Goal: Check status: Check status

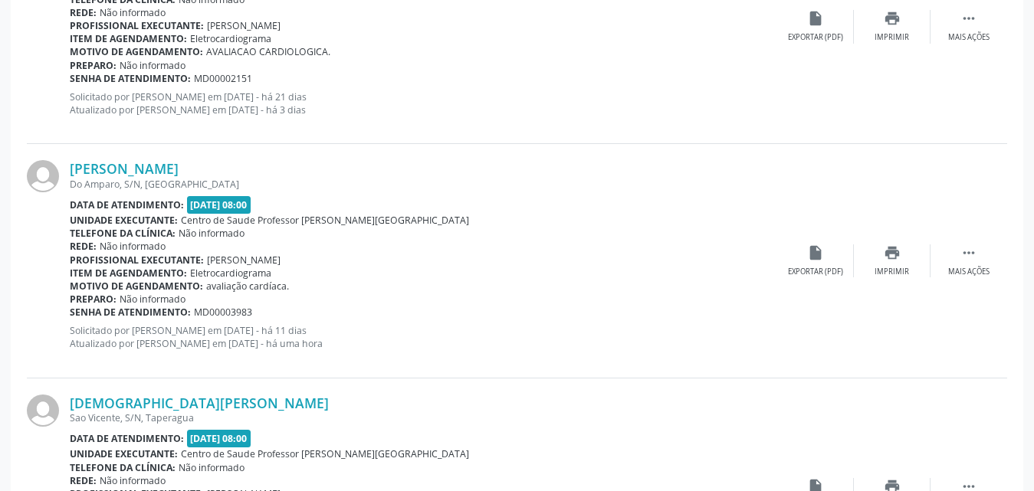
scroll to position [2614, 0]
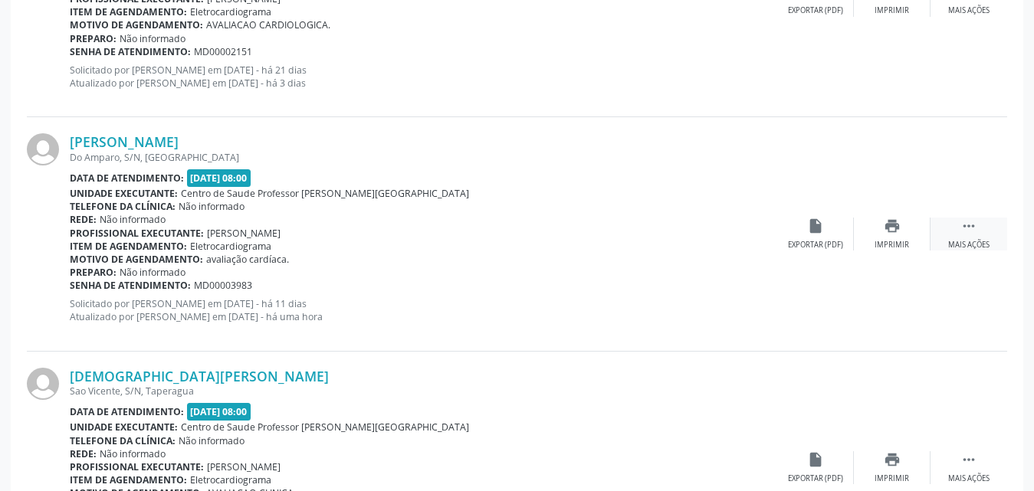
click at [979, 238] on div " Mais ações" at bounding box center [969, 234] width 77 height 33
click at [896, 243] on div "Editar" at bounding box center [892, 245] width 25 height 11
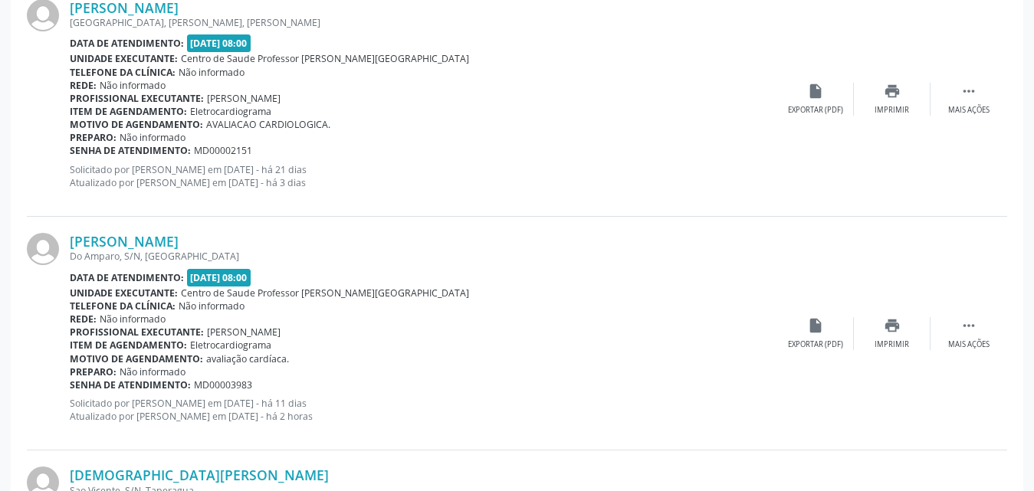
scroll to position [2300, 0]
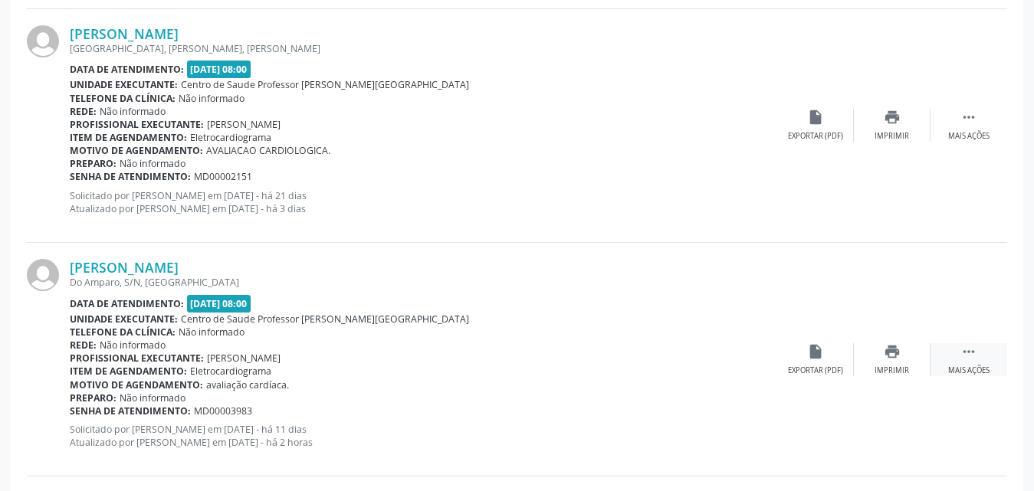
click at [968, 357] on icon "" at bounding box center [969, 352] width 17 height 17
click at [737, 364] on div "print Imprimir" at bounding box center [739, 360] width 77 height 33
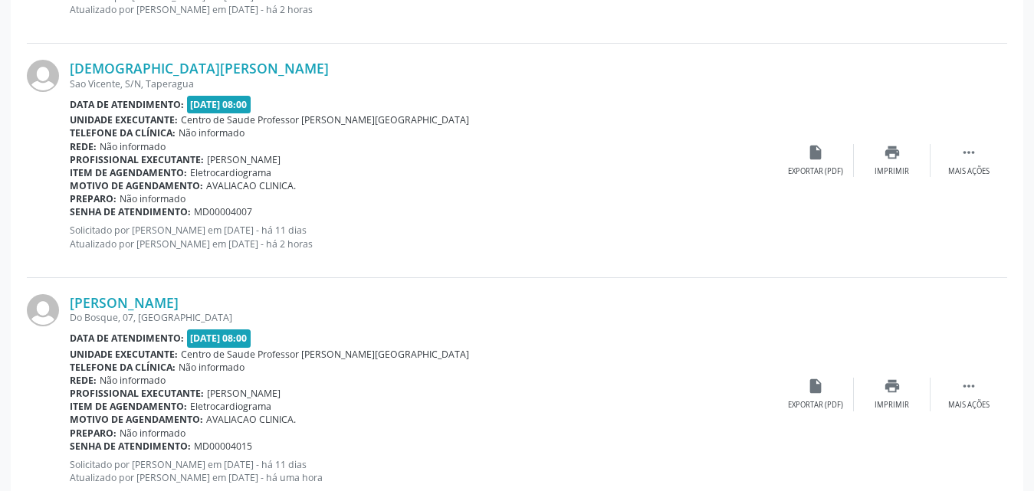
scroll to position [2760, 0]
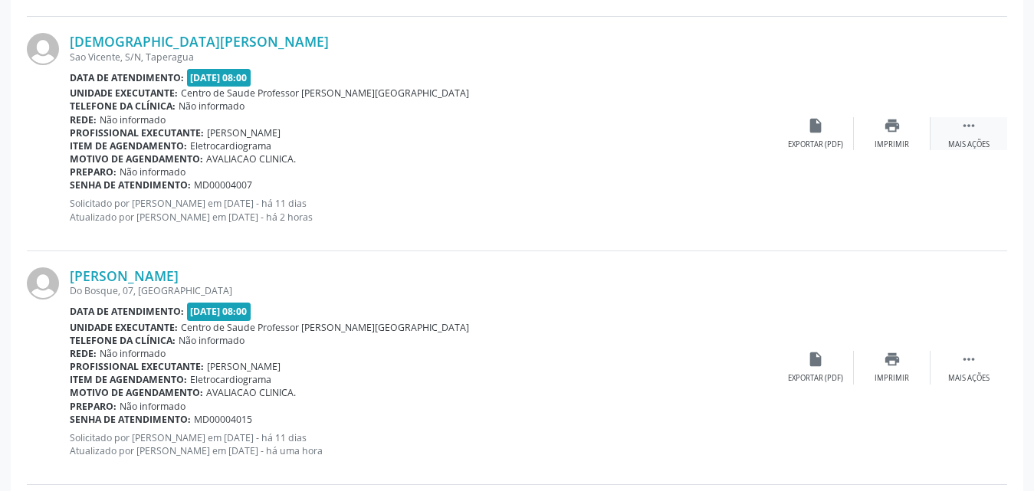
click at [964, 138] on div " Mais ações" at bounding box center [969, 133] width 77 height 33
click at [895, 141] on div "Editar" at bounding box center [892, 145] width 25 height 11
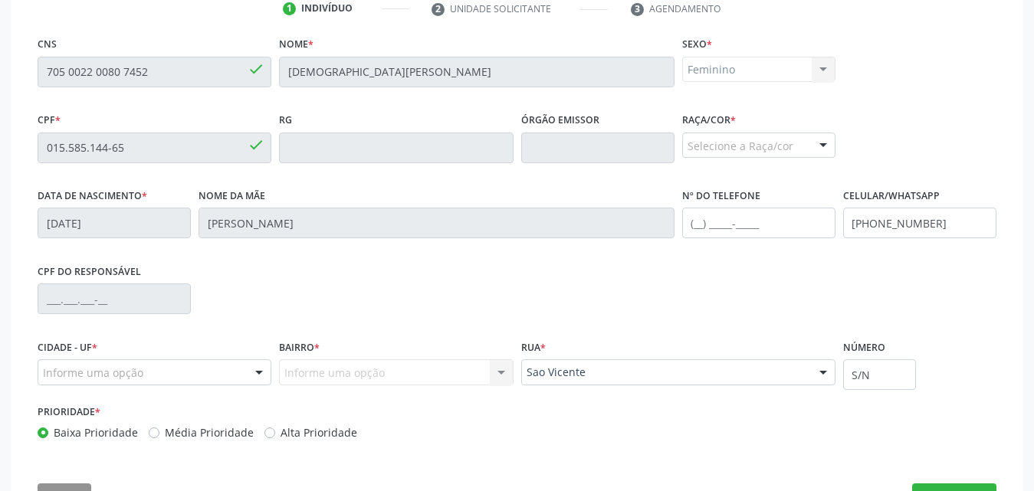
scroll to position [382, 0]
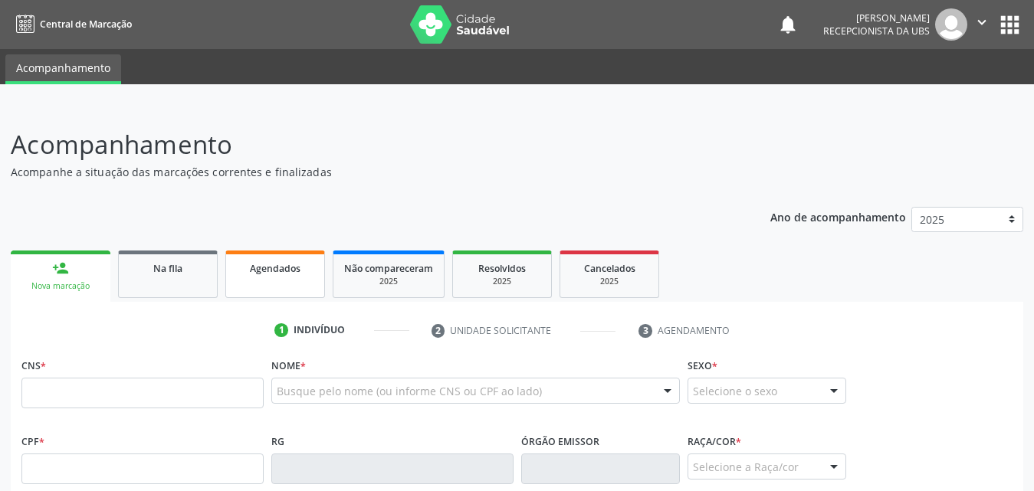
click at [265, 271] on span "Agendados" at bounding box center [275, 268] width 51 height 13
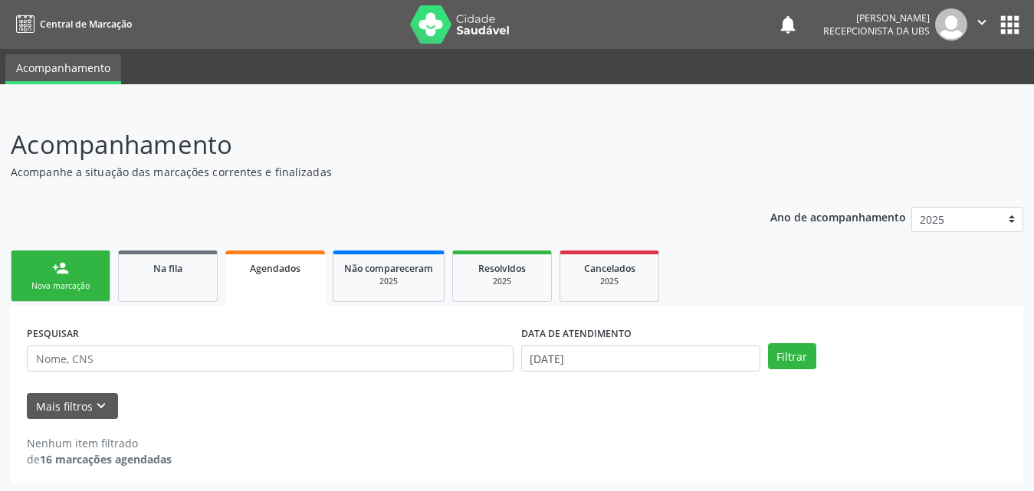
scroll to position [3, 0]
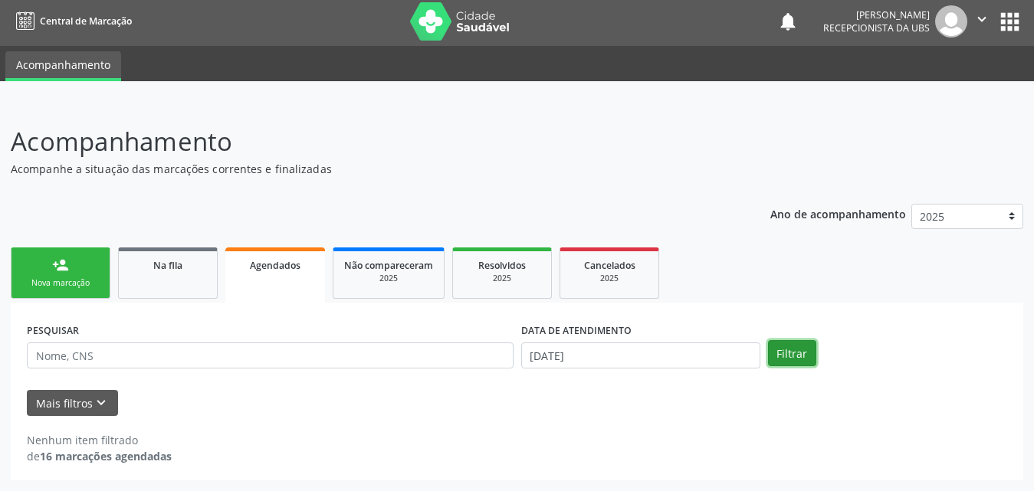
click at [784, 357] on button "Filtrar" at bounding box center [792, 353] width 48 height 26
click at [41, 395] on button "Mais filtros keyboard_arrow_down" at bounding box center [72, 403] width 91 height 27
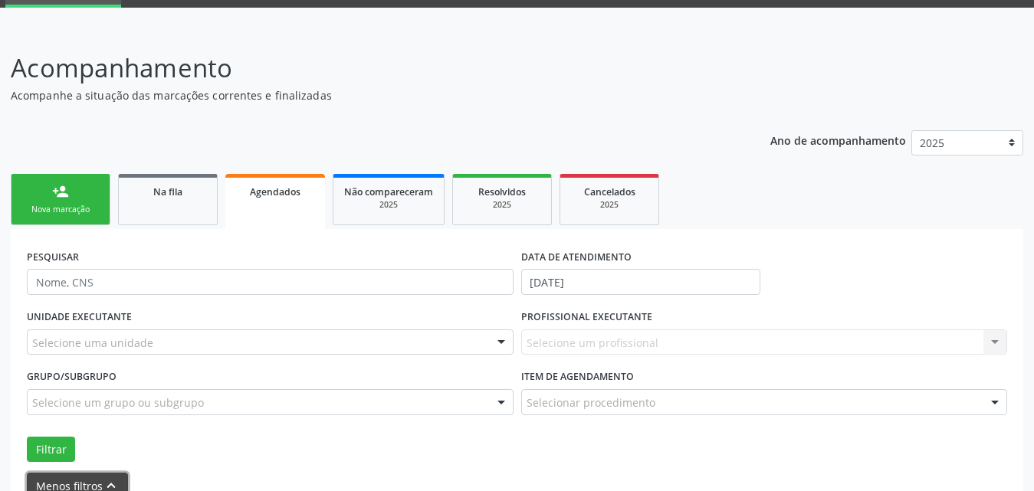
scroll to position [160, 0]
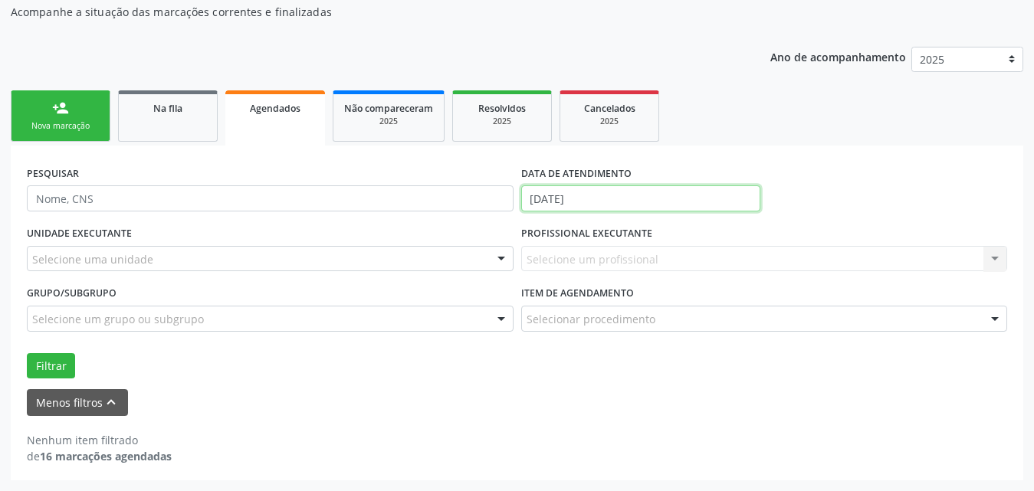
click at [619, 197] on input "[DATE]" at bounding box center [640, 199] width 239 height 26
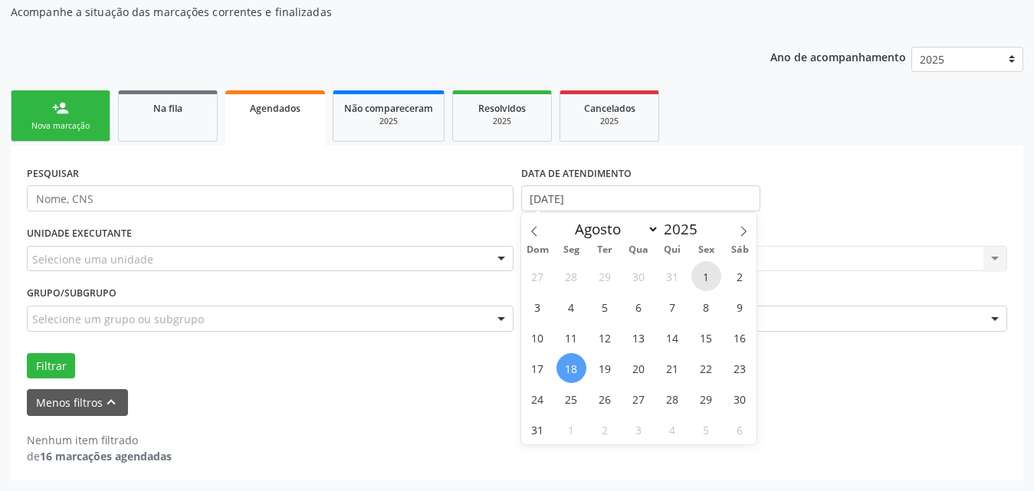
click at [701, 281] on span "1" at bounding box center [707, 276] width 30 height 30
type input "[DATE]"
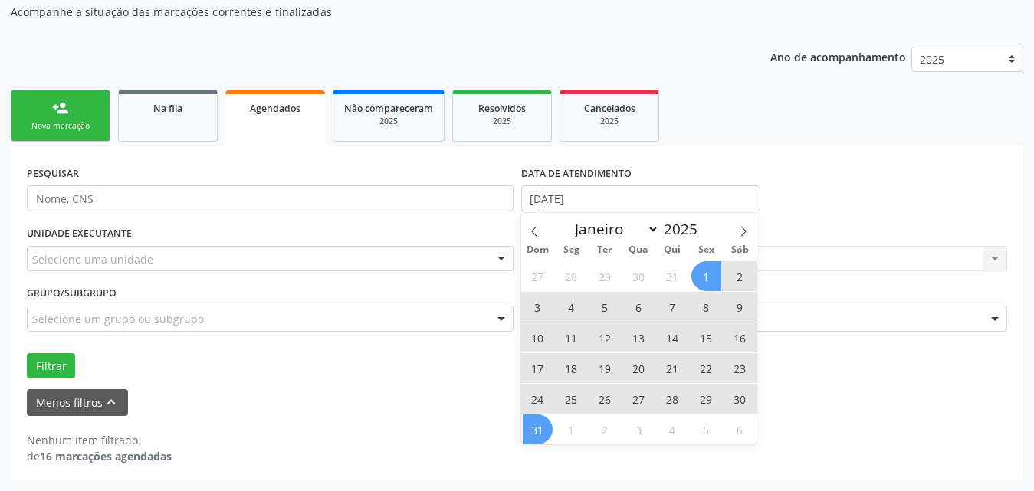
click at [544, 439] on span "31" at bounding box center [538, 430] width 30 height 30
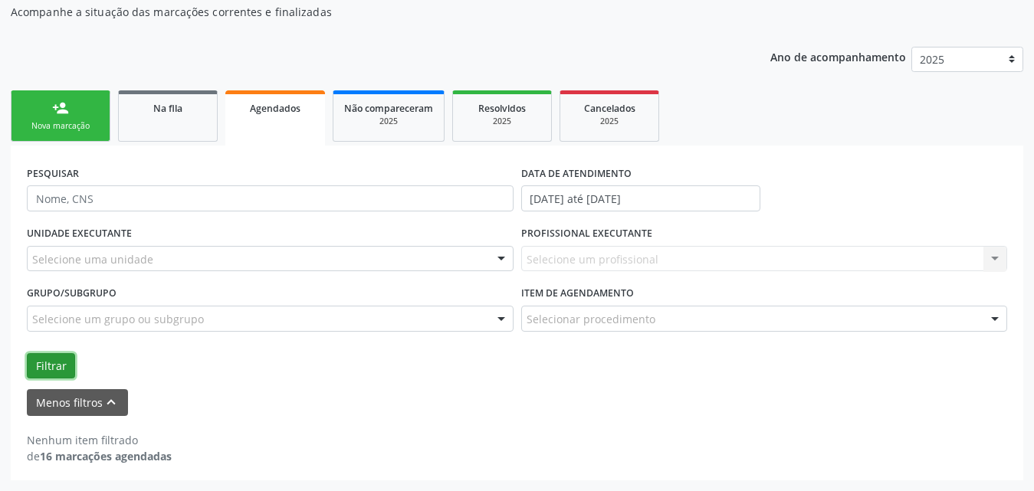
click at [41, 375] on button "Filtrar" at bounding box center [51, 366] width 48 height 26
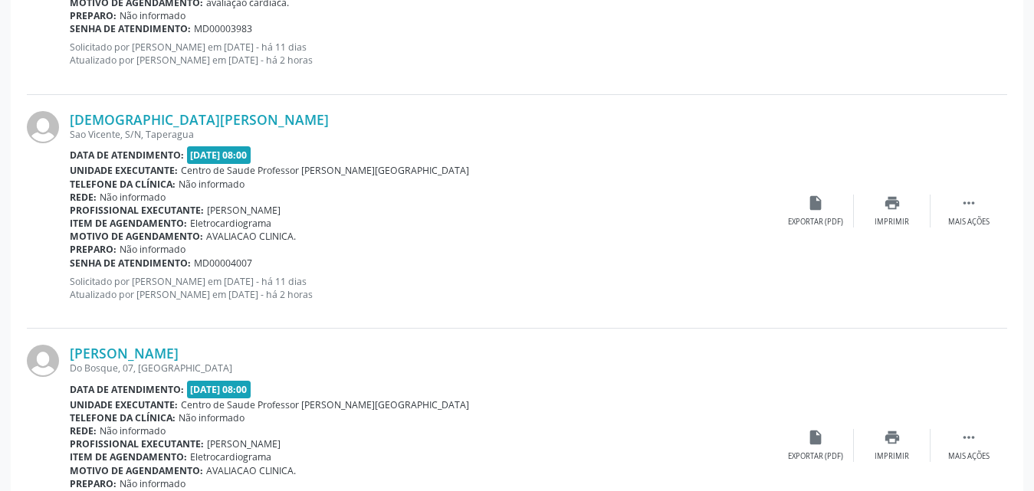
scroll to position [2844, 0]
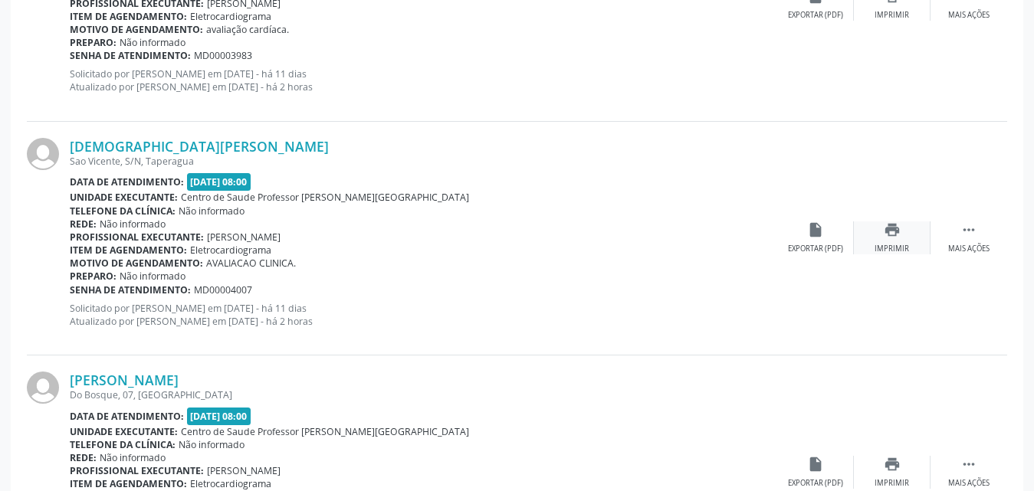
click at [889, 251] on div "Imprimir" at bounding box center [892, 249] width 35 height 11
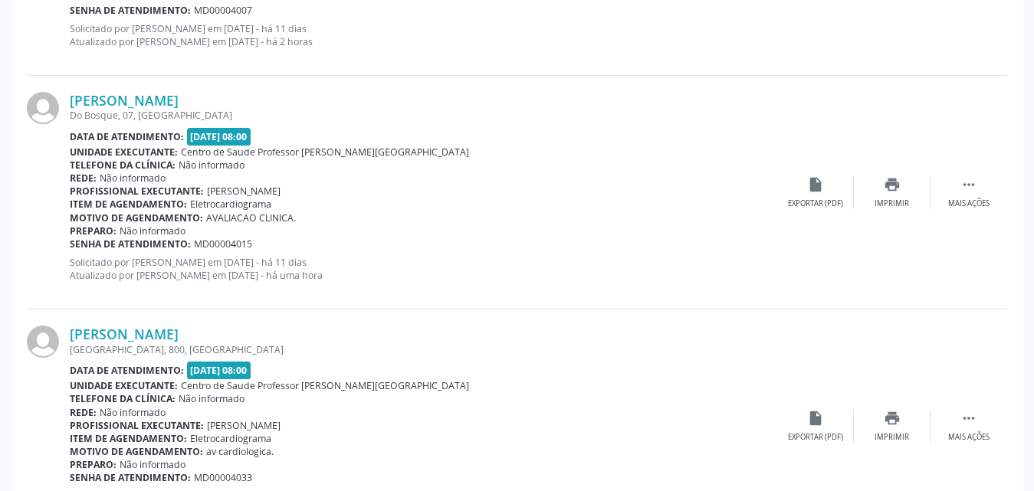
scroll to position [3151, 0]
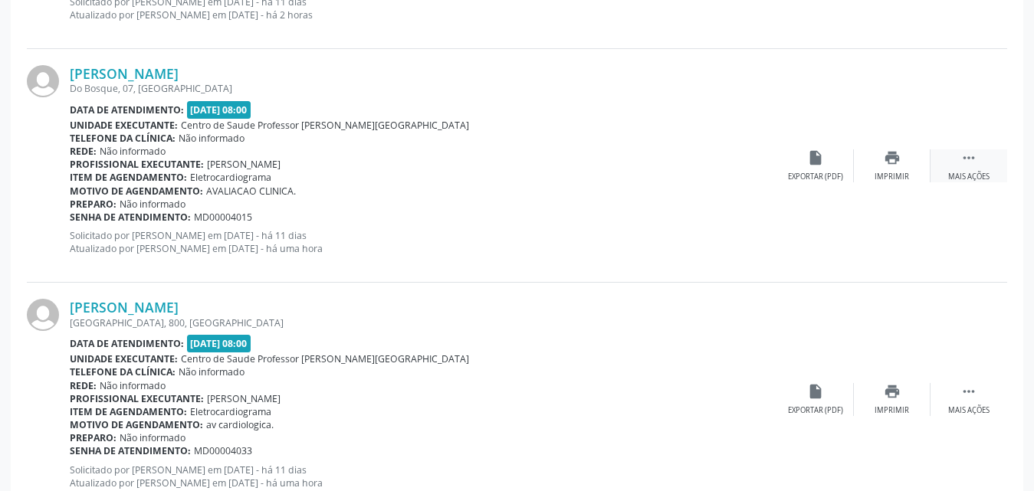
click at [966, 166] on div " Mais ações" at bounding box center [969, 166] width 77 height 33
click at [889, 173] on div "Editar" at bounding box center [892, 177] width 25 height 11
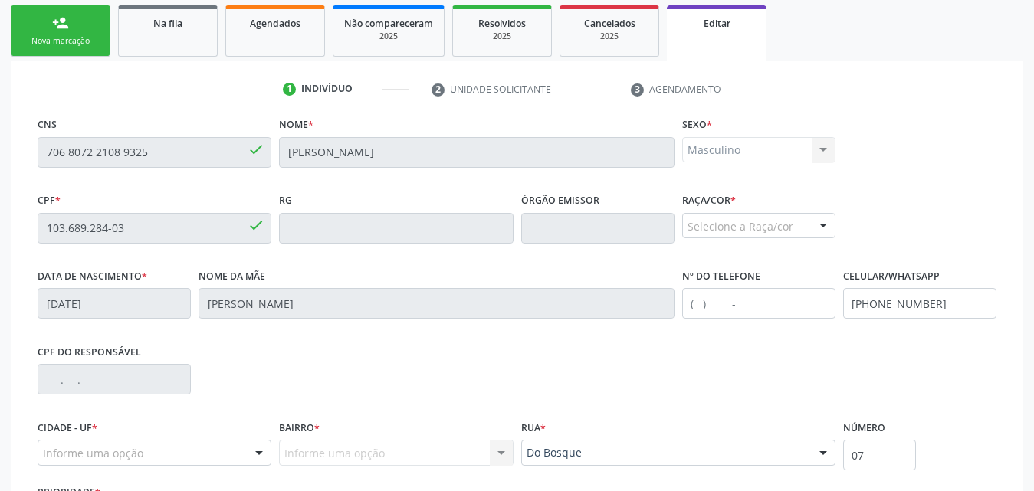
scroll to position [0, 0]
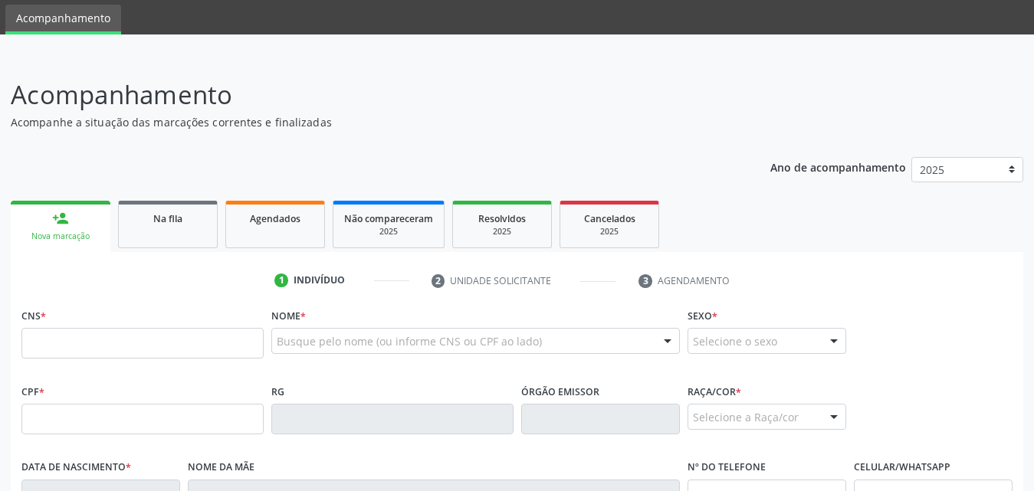
scroll to position [77, 0]
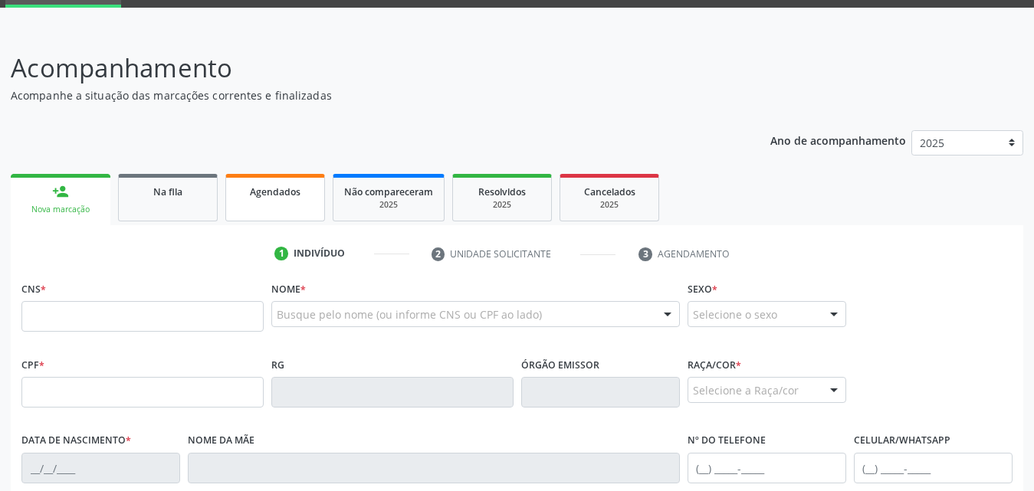
click at [274, 198] on span "Agendados" at bounding box center [275, 192] width 51 height 13
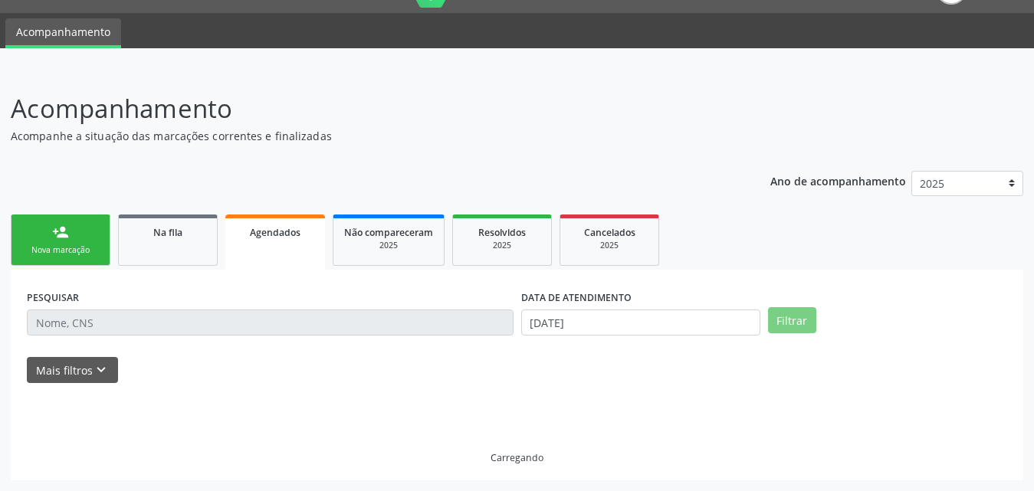
scroll to position [3, 0]
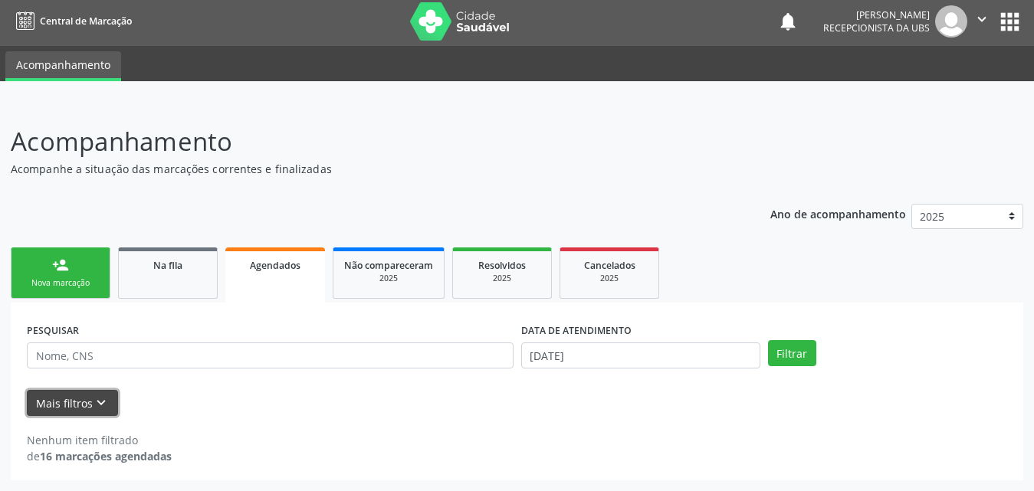
click at [61, 396] on button "Mais filtros keyboard_arrow_down" at bounding box center [72, 403] width 91 height 27
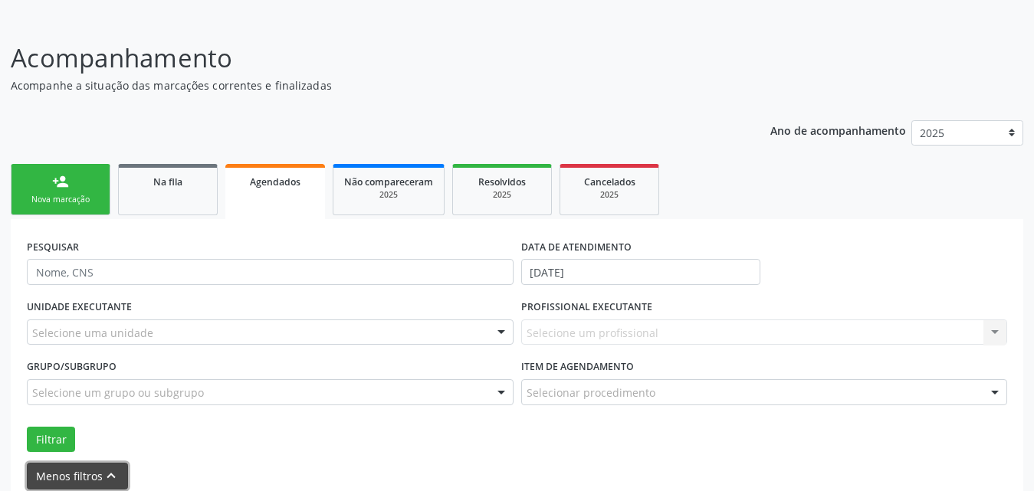
scroll to position [160, 0]
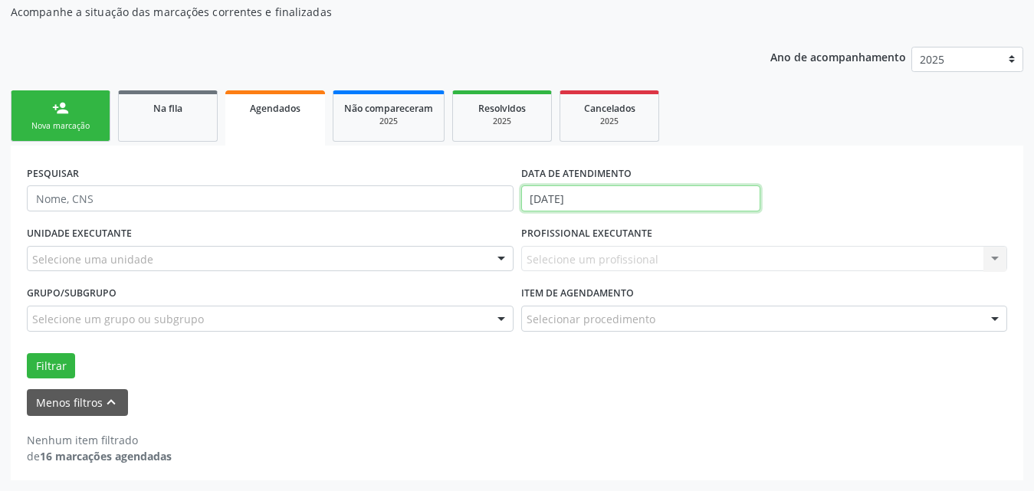
click at [718, 199] on input "[DATE]" at bounding box center [640, 199] width 239 height 26
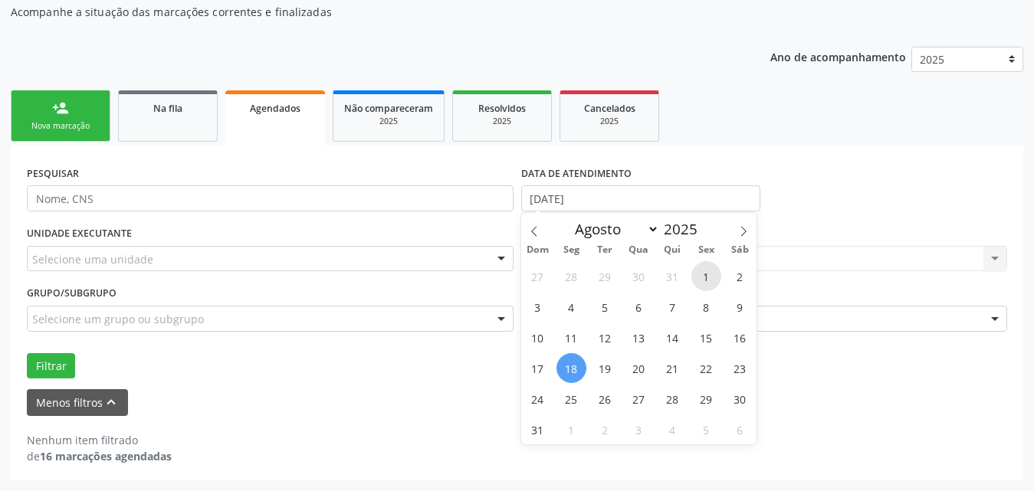
click at [706, 277] on span "1" at bounding box center [707, 276] width 30 height 30
type input "[DATE]"
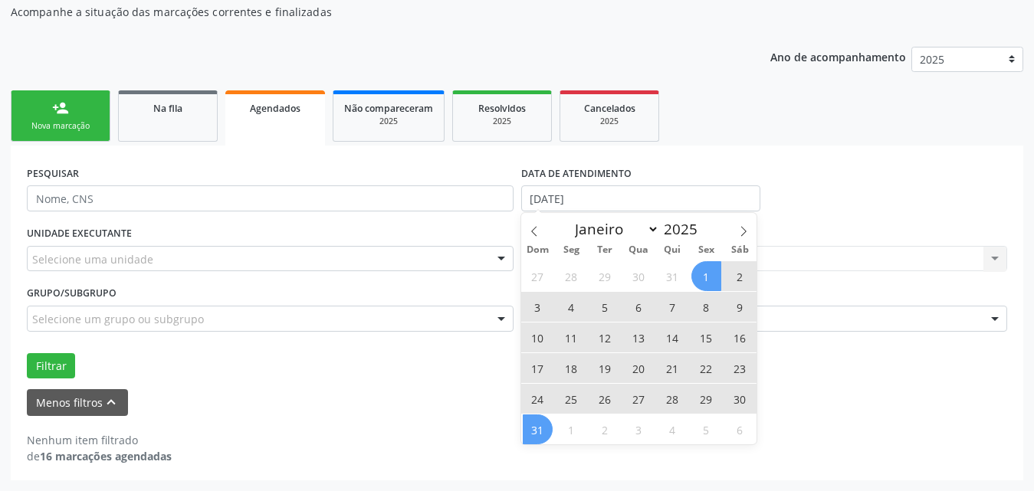
click at [543, 427] on span "31" at bounding box center [538, 430] width 30 height 30
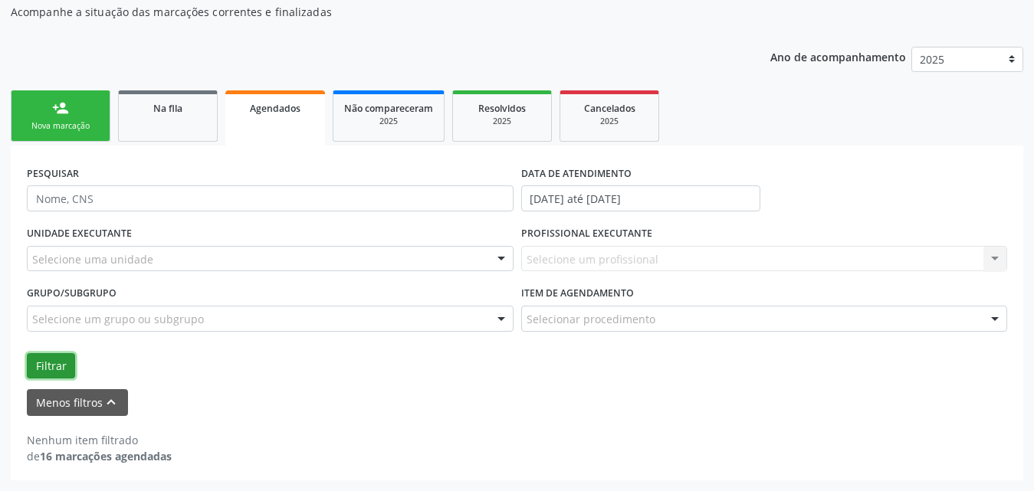
click at [64, 360] on button "Filtrar" at bounding box center [51, 366] width 48 height 26
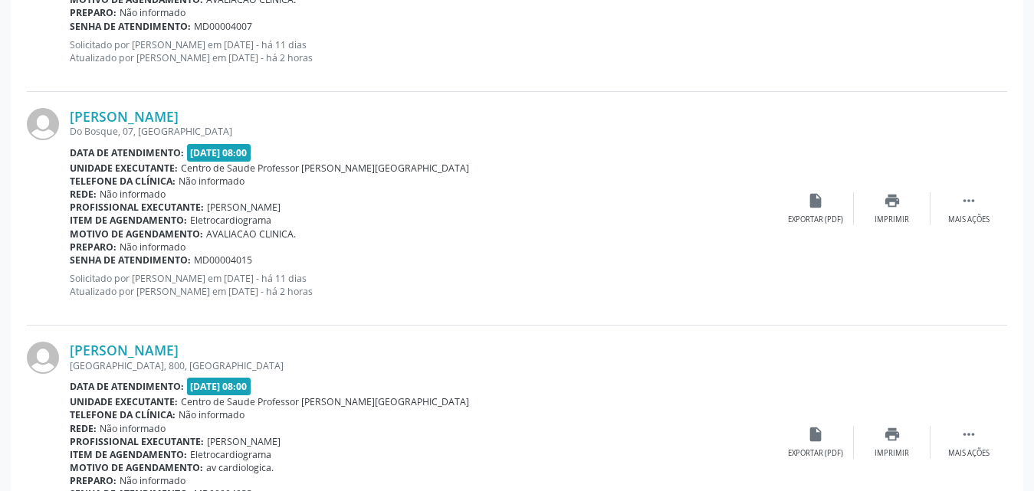
scroll to position [3074, 0]
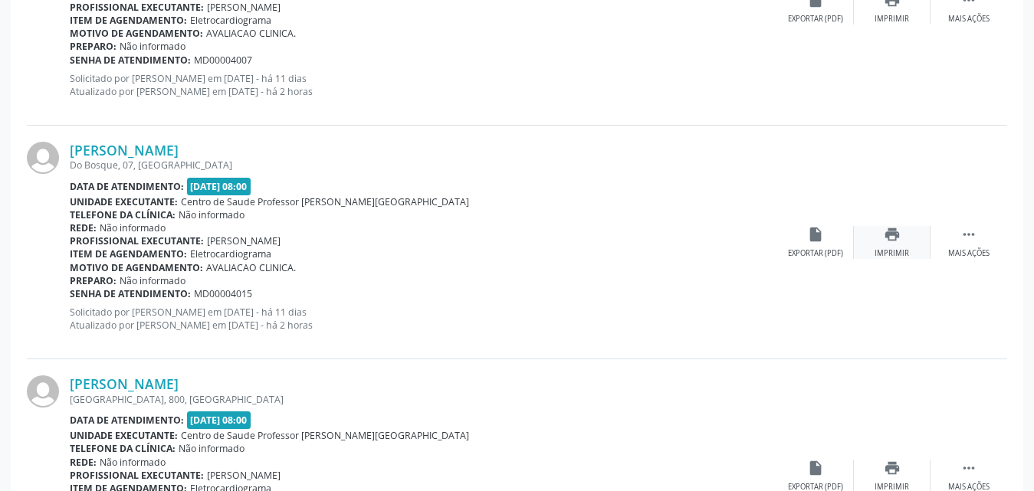
click at [883, 244] on div "print Imprimir" at bounding box center [892, 242] width 77 height 33
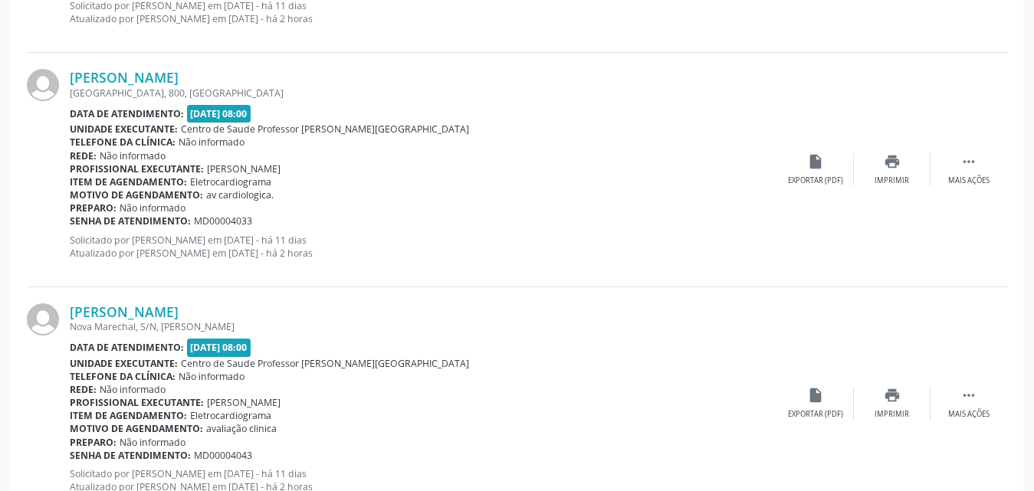
scroll to position [3304, 0]
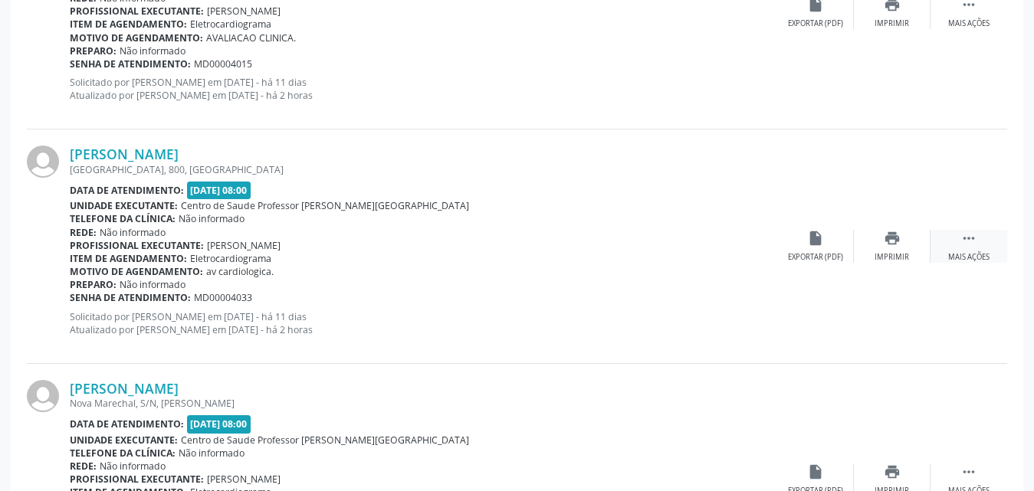
click at [960, 253] on div "Mais ações" at bounding box center [968, 257] width 41 height 11
click at [891, 255] on div "Editar" at bounding box center [892, 257] width 25 height 11
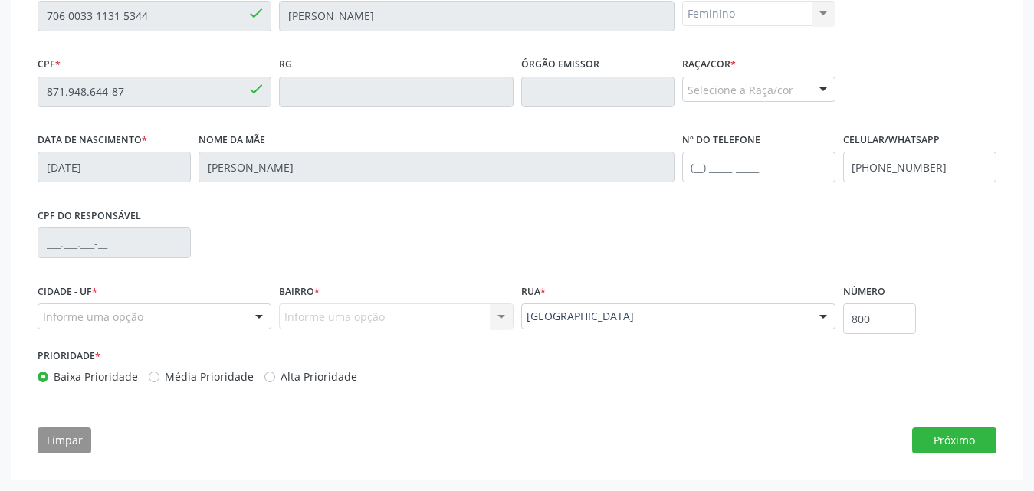
scroll to position [75, 0]
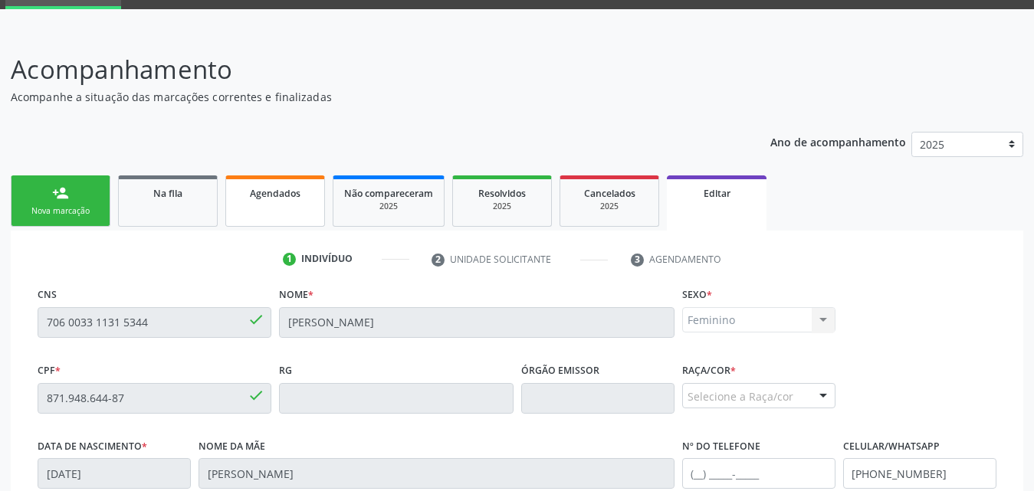
click at [265, 213] on link "Agendados" at bounding box center [275, 201] width 100 height 51
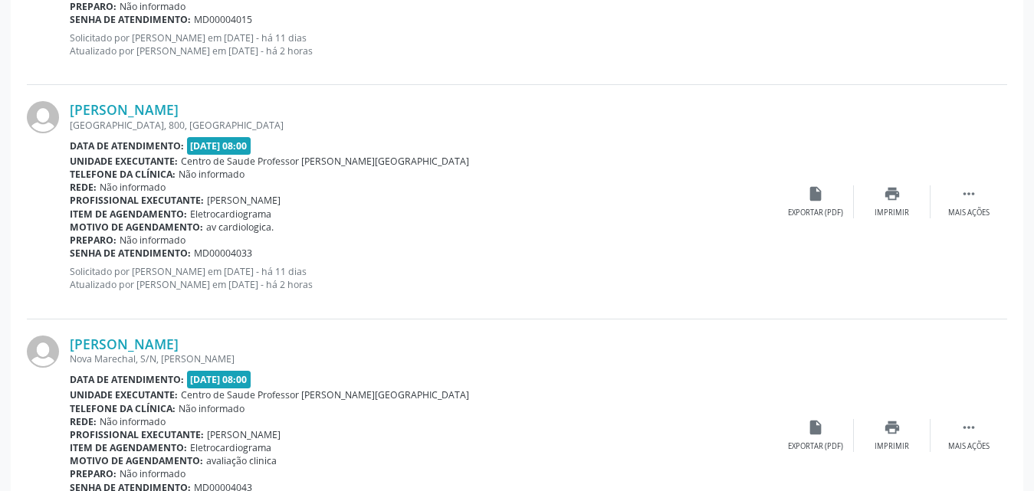
scroll to position [3219, 0]
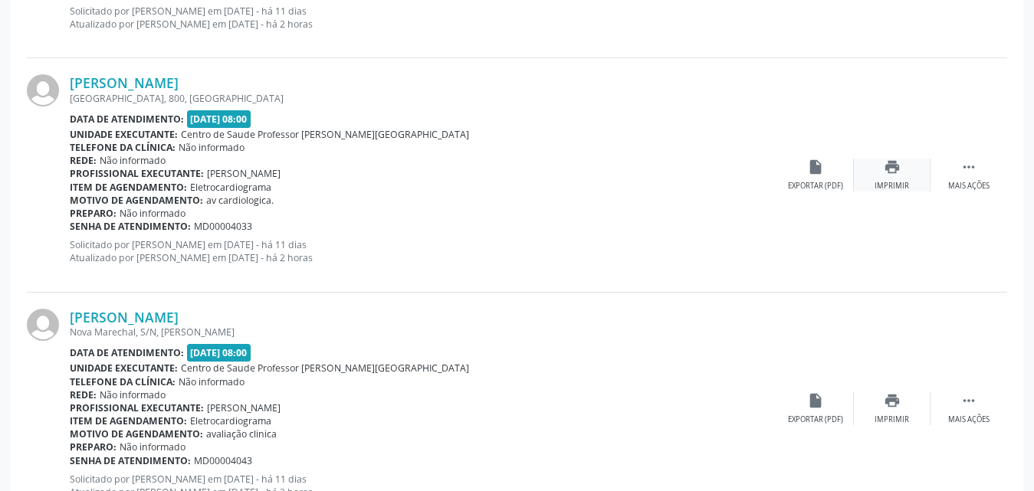
click at [897, 177] on div "print Imprimir" at bounding box center [892, 175] width 77 height 33
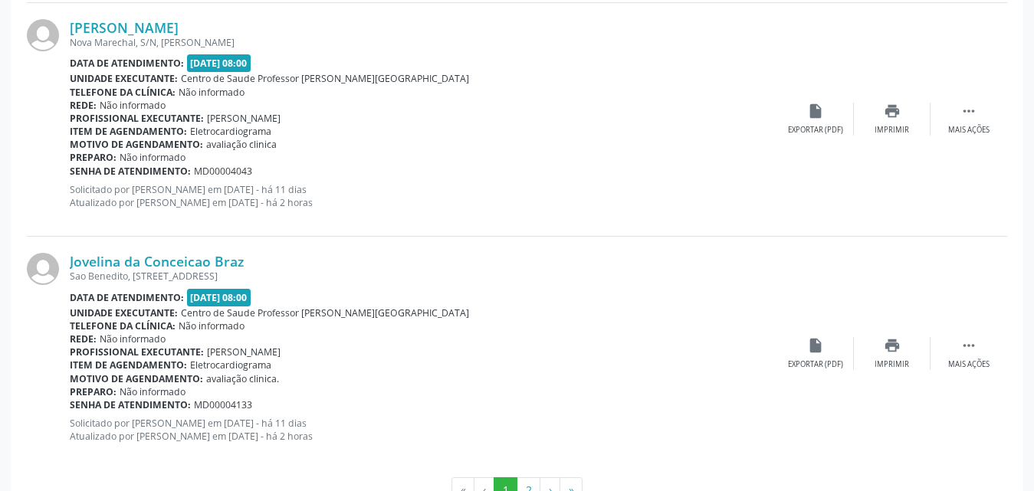
scroll to position [3482, 0]
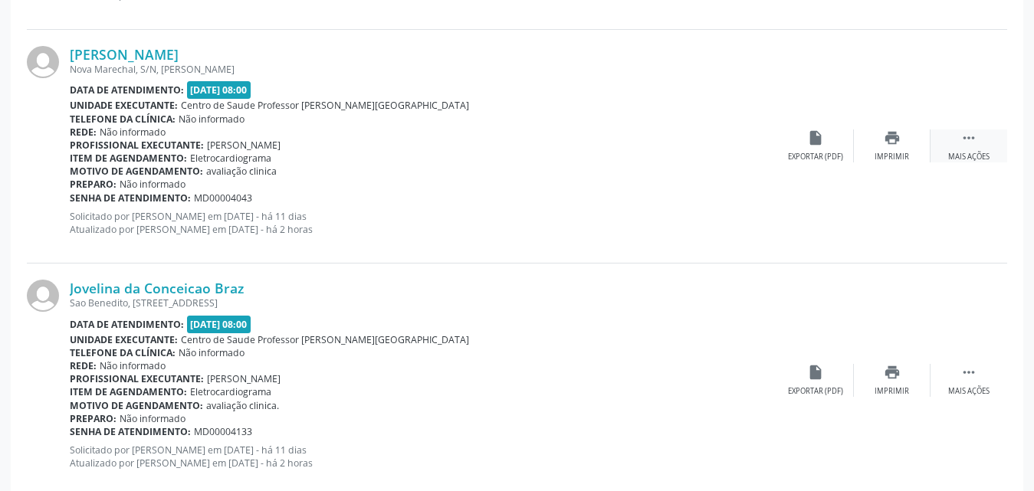
click at [969, 155] on div "Mais ações" at bounding box center [968, 157] width 41 height 11
click at [896, 160] on div "Editar" at bounding box center [892, 157] width 25 height 11
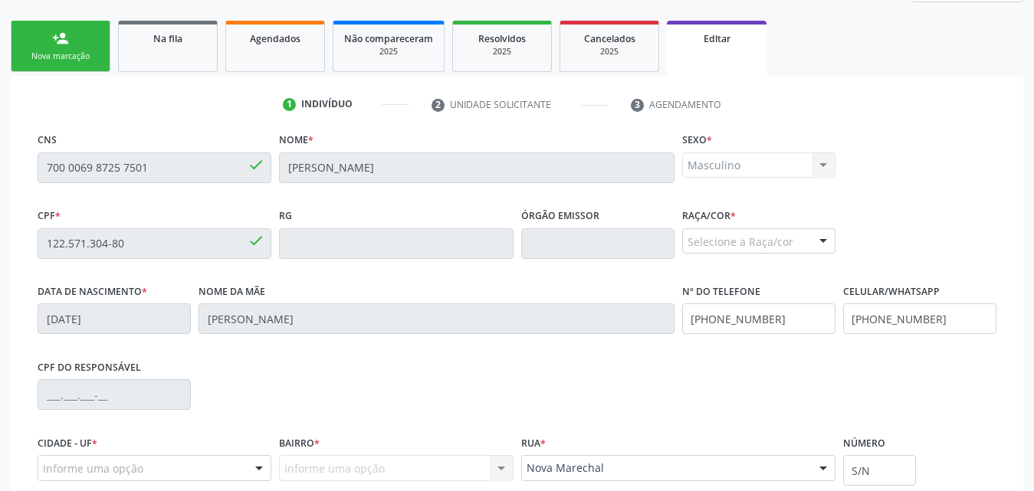
scroll to position [153, 0]
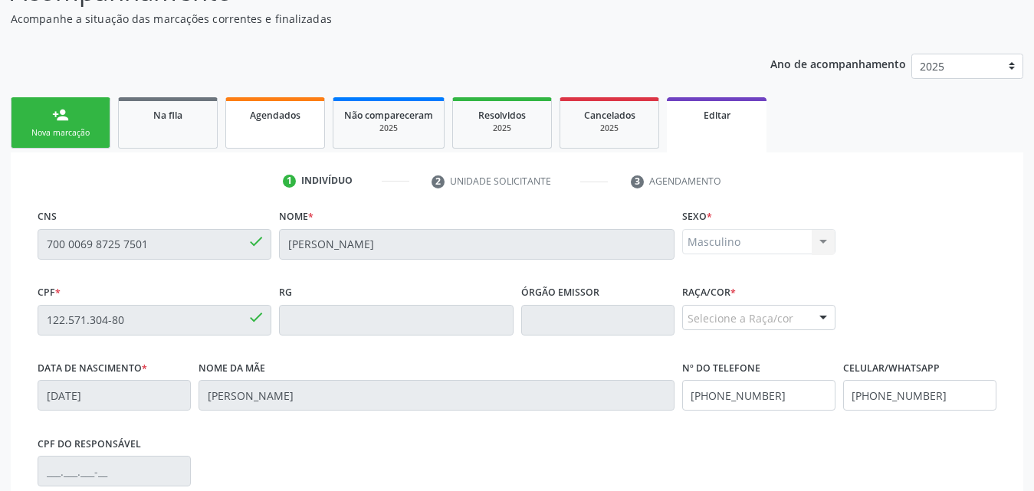
click at [288, 121] on span "Agendados" at bounding box center [275, 115] width 51 height 13
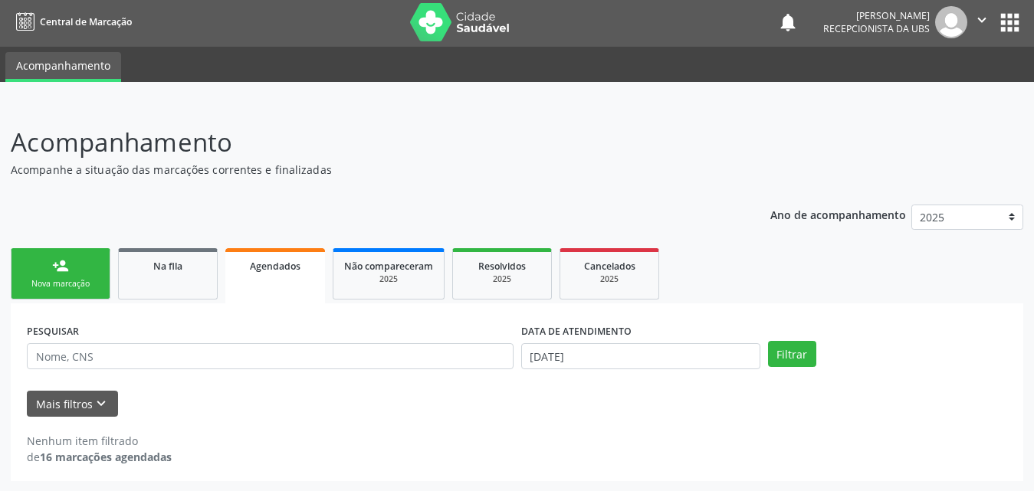
scroll to position [3, 0]
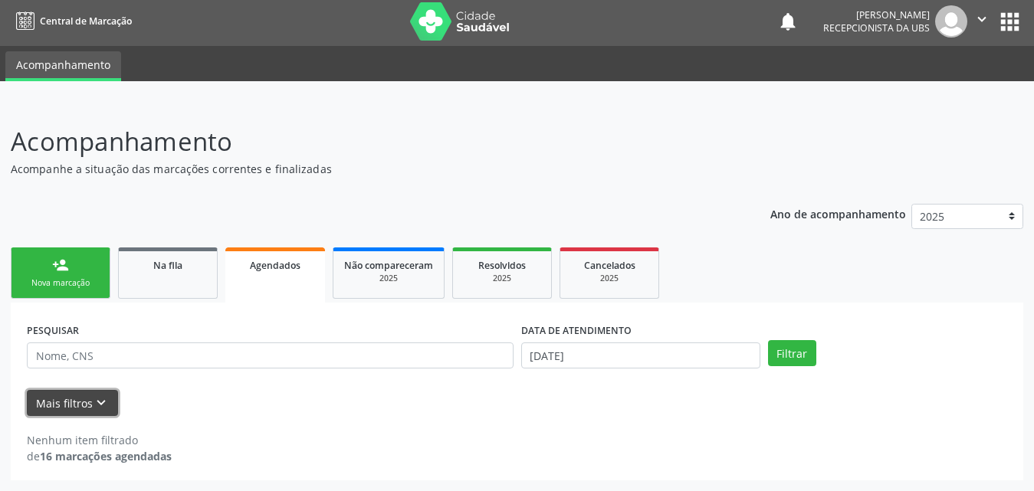
click at [81, 403] on button "Mais filtros keyboard_arrow_down" at bounding box center [72, 403] width 91 height 27
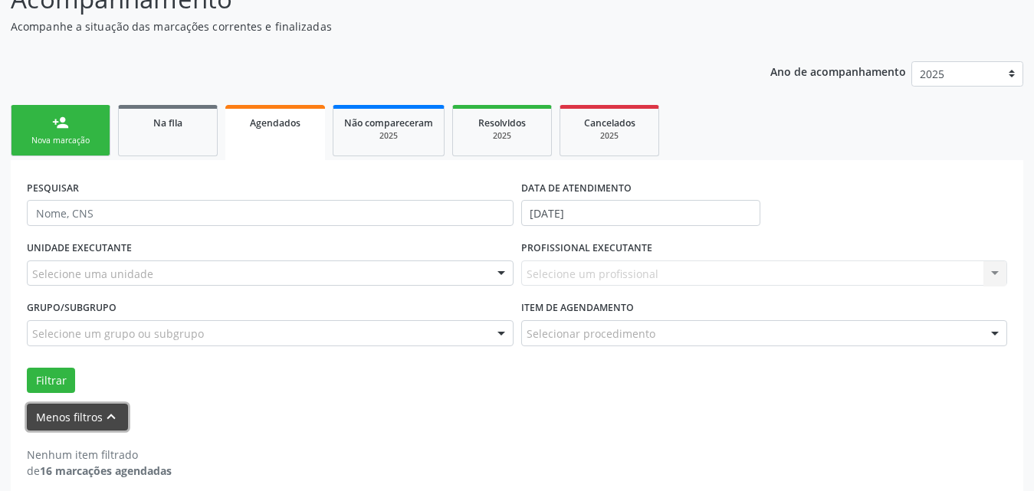
scroll to position [160, 0]
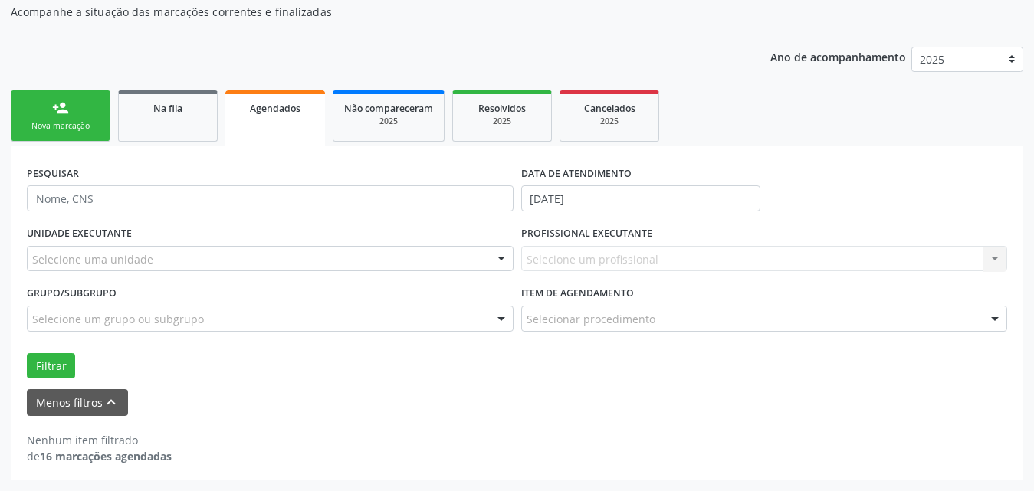
click at [258, 116] on link "Agendados" at bounding box center [275, 117] width 100 height 55
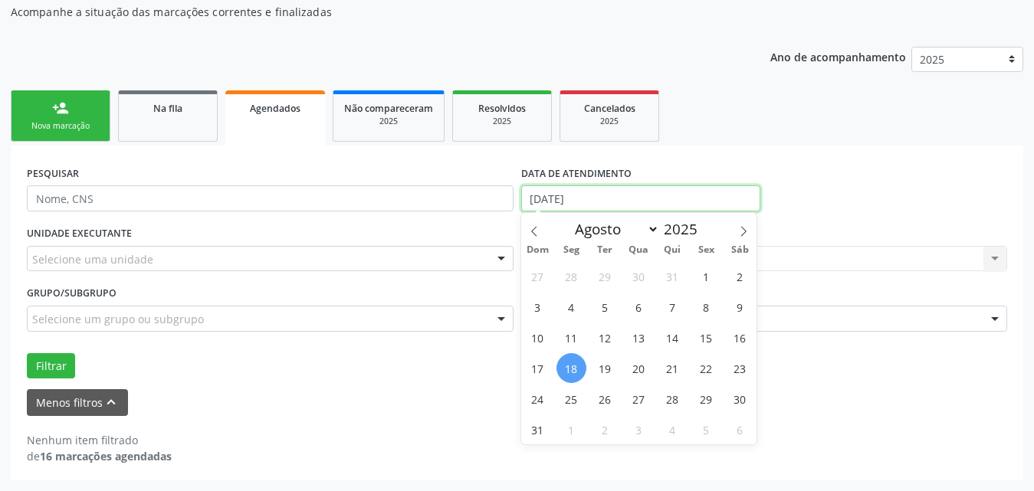
click at [703, 203] on input "[DATE]" at bounding box center [640, 199] width 239 height 26
click at [703, 275] on span "1" at bounding box center [707, 276] width 30 height 30
type input "[DATE]"
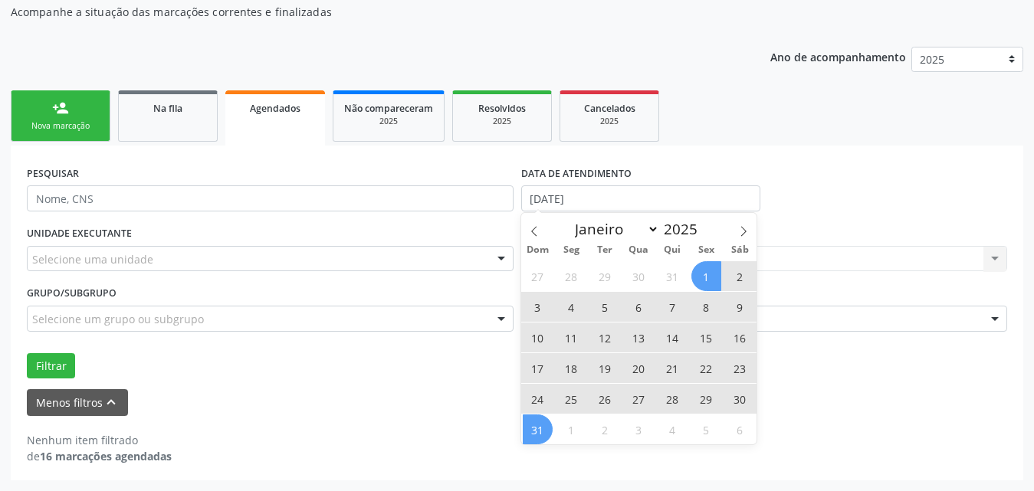
click at [538, 438] on span "31" at bounding box center [538, 430] width 30 height 30
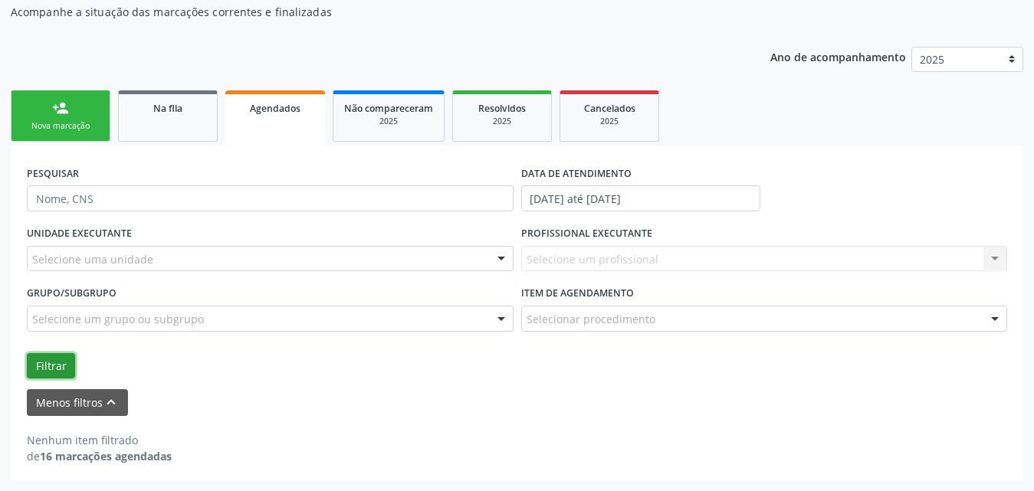
click at [44, 359] on button "Filtrar" at bounding box center [51, 366] width 48 height 26
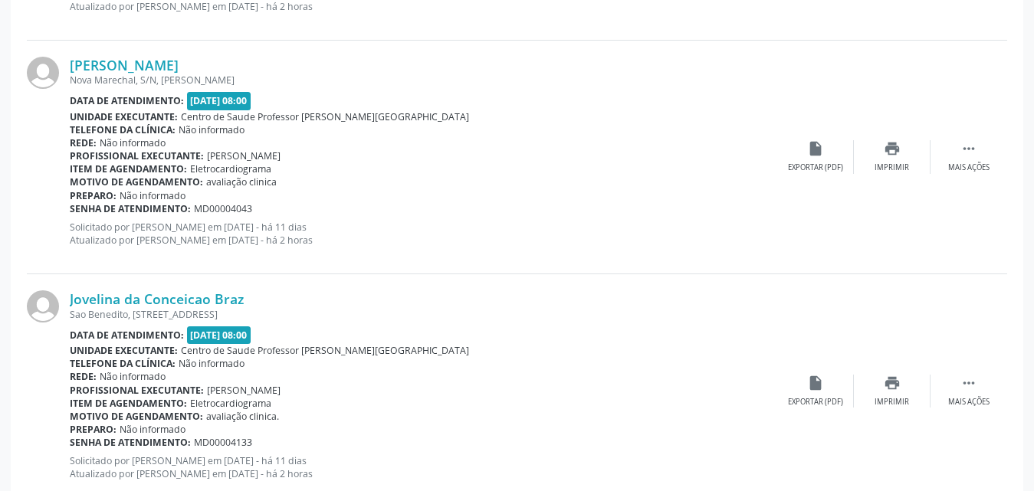
scroll to position [3687, 0]
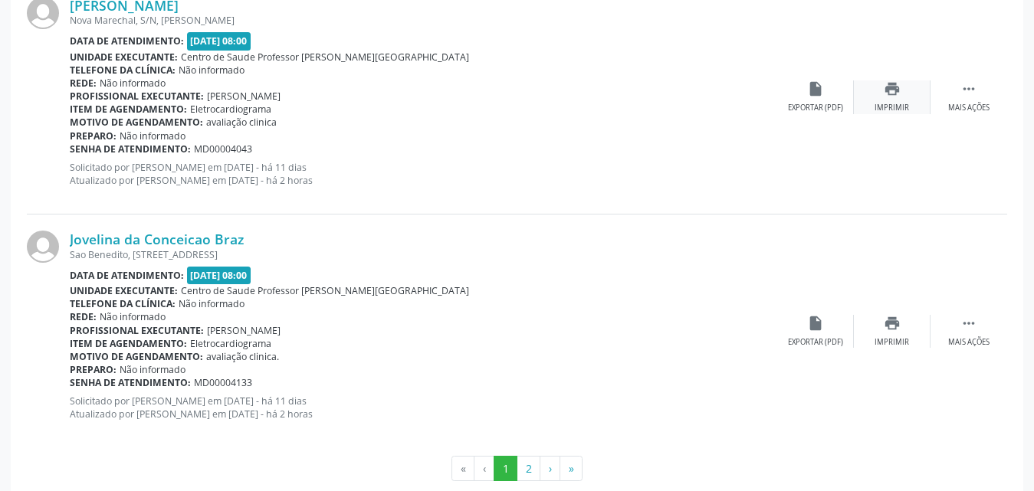
click at [891, 97] on icon "print" at bounding box center [892, 89] width 17 height 17
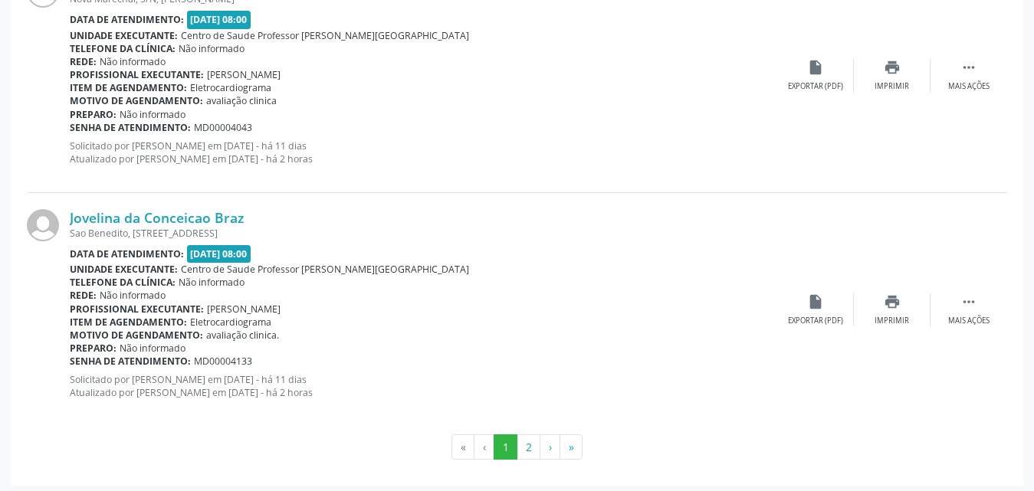
scroll to position [3715, 0]
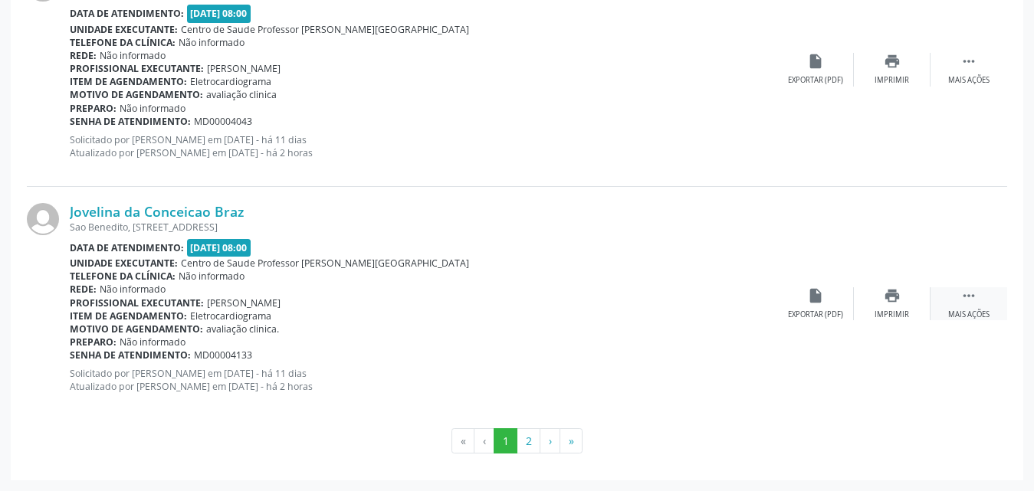
click at [960, 307] on div " Mais ações" at bounding box center [969, 304] width 77 height 33
click at [807, 307] on div "cancel Cancelar" at bounding box center [816, 304] width 77 height 33
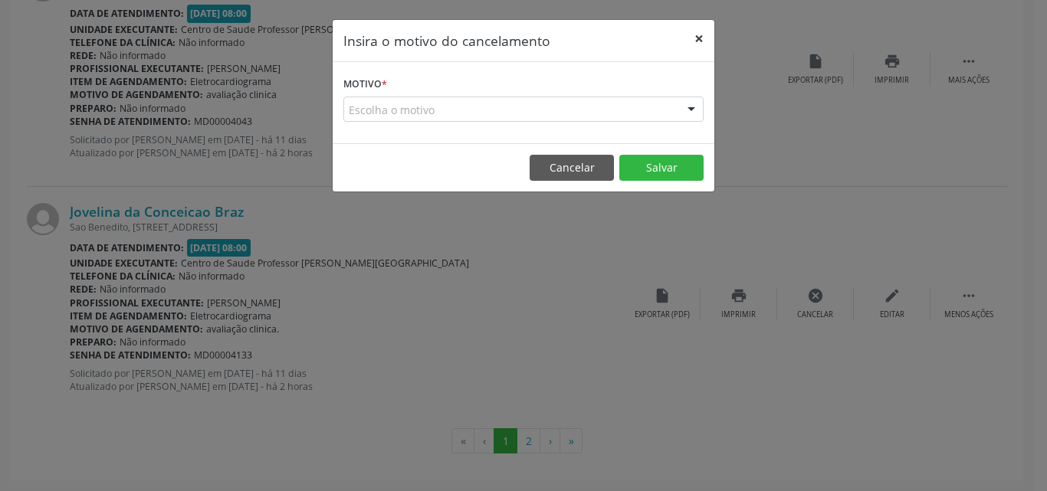
click at [689, 36] on button "×" at bounding box center [699, 39] width 31 height 38
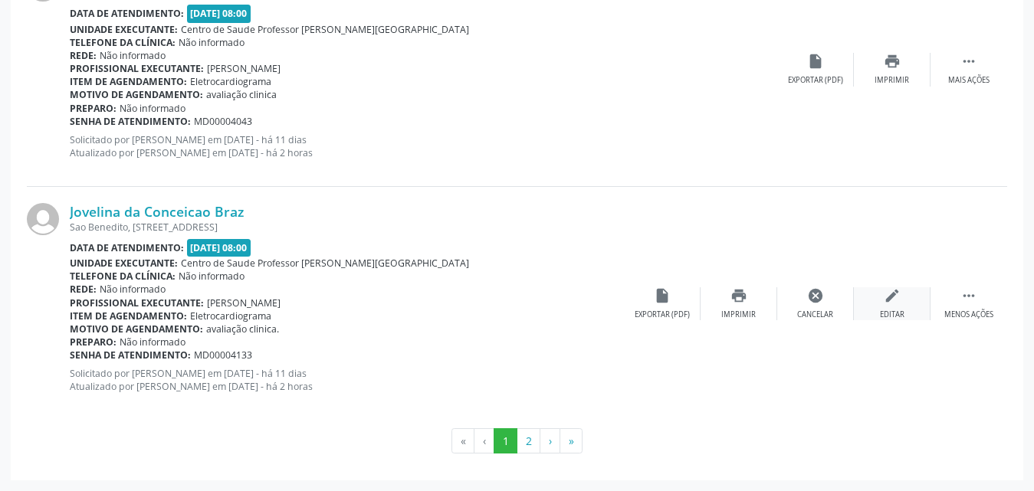
click at [896, 311] on div "Editar" at bounding box center [892, 315] width 25 height 11
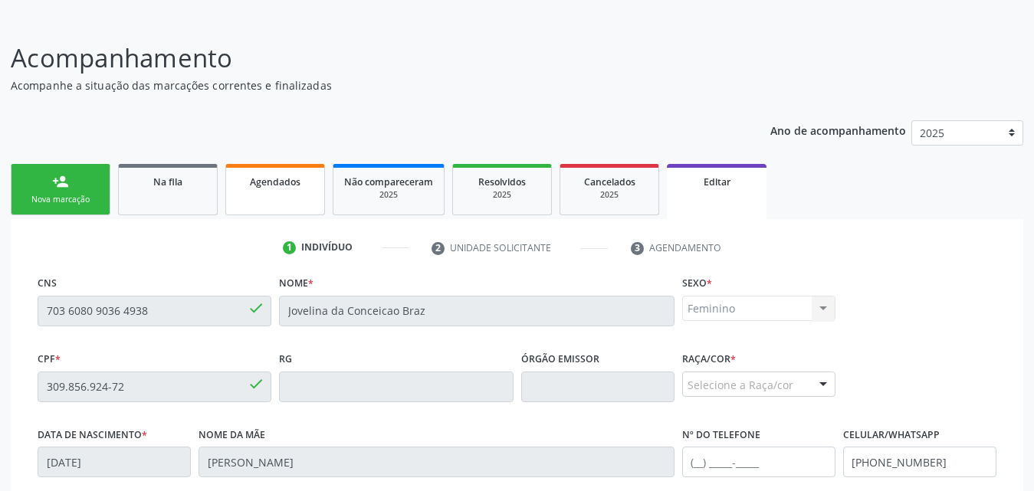
scroll to position [75, 0]
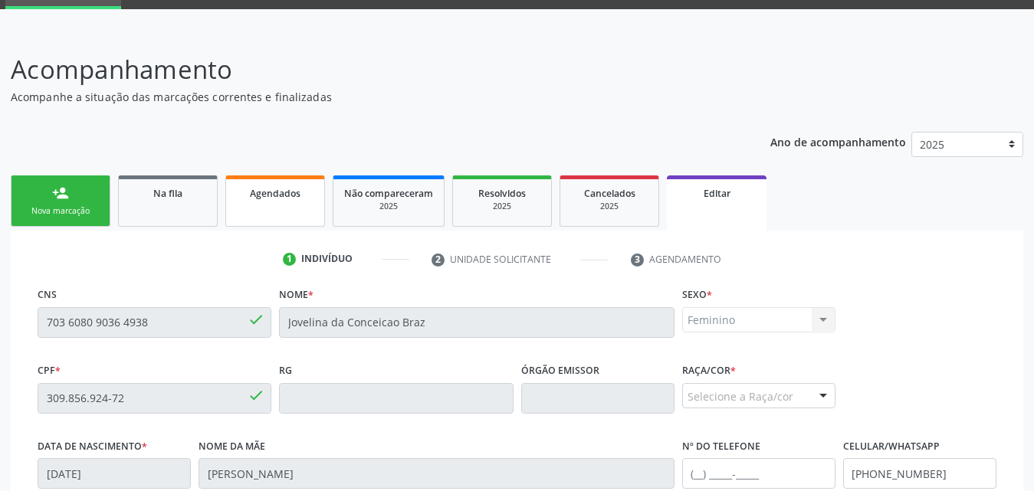
click at [268, 202] on link "Agendados" at bounding box center [275, 201] width 100 height 51
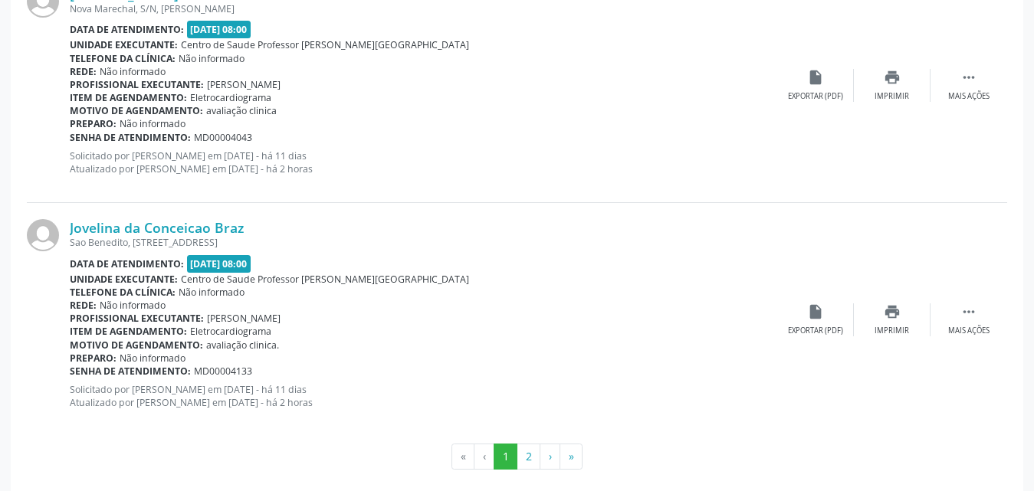
scroll to position [3559, 0]
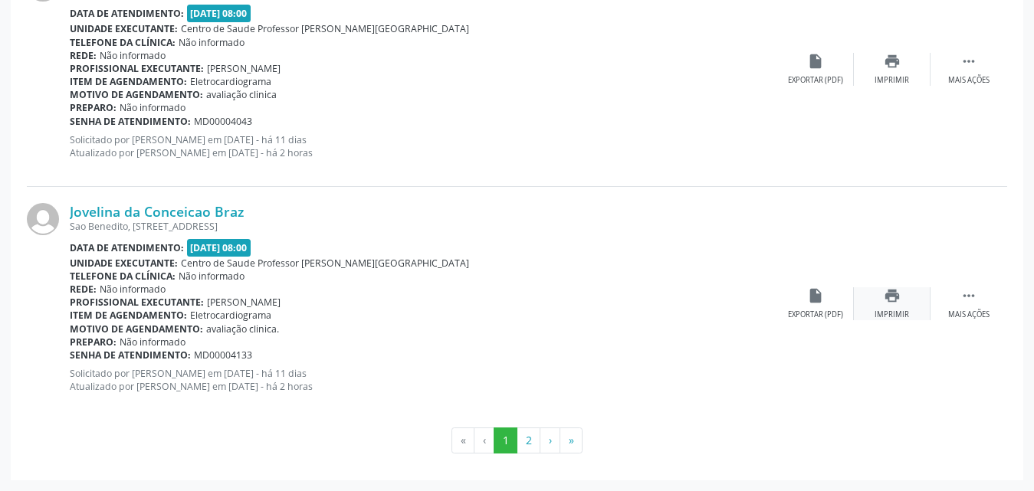
click at [904, 306] on div "print Imprimir" at bounding box center [892, 304] width 77 height 33
click at [525, 439] on button "2" at bounding box center [529, 441] width 24 height 26
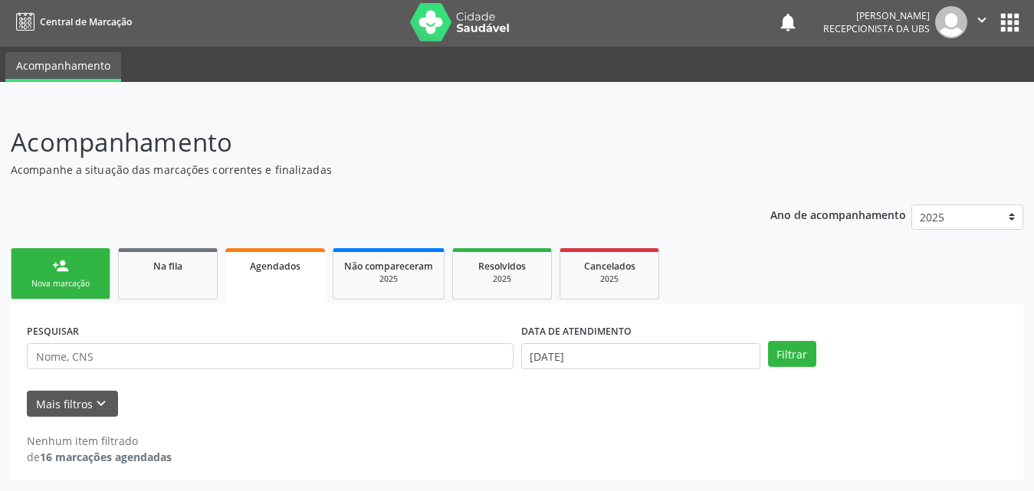
scroll to position [3, 0]
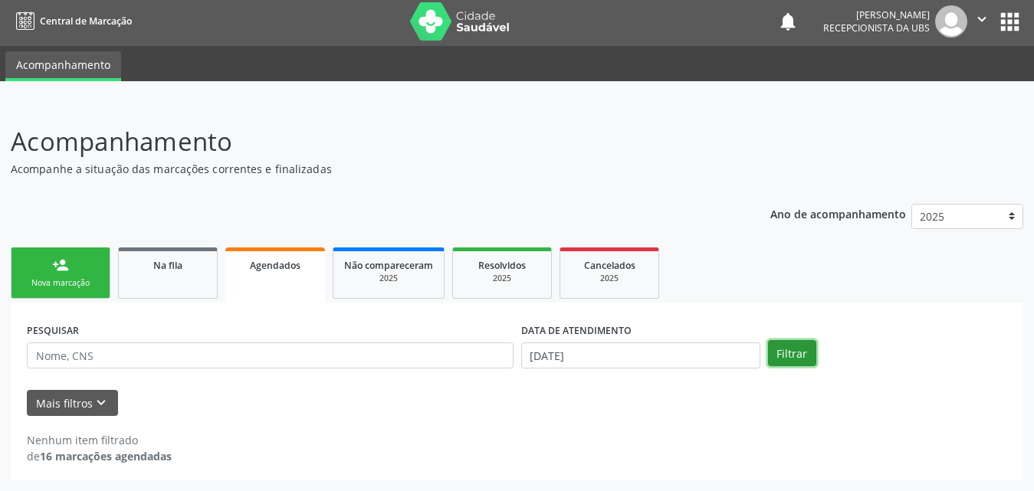
click at [781, 351] on button "Filtrar" at bounding box center [792, 353] width 48 height 26
click at [54, 406] on button "Mais filtros keyboard_arrow_down" at bounding box center [72, 403] width 91 height 27
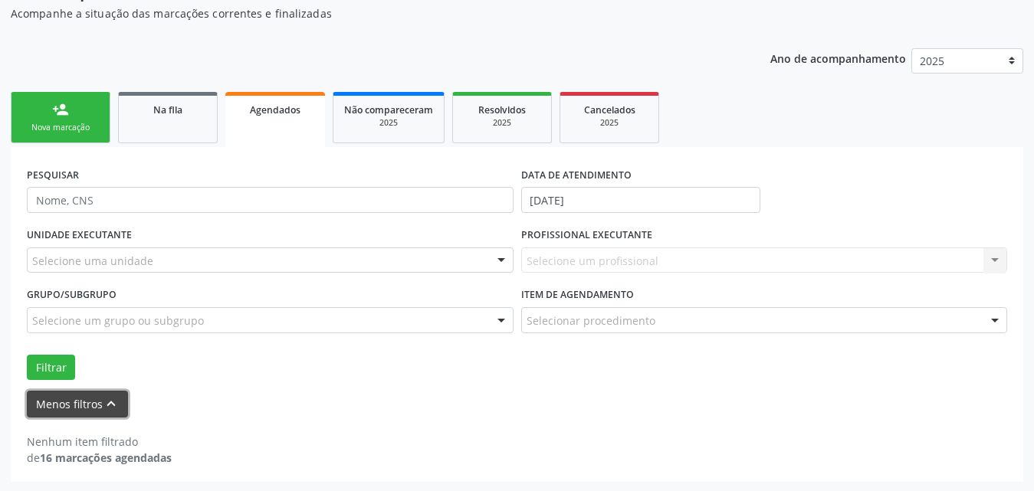
scroll to position [160, 0]
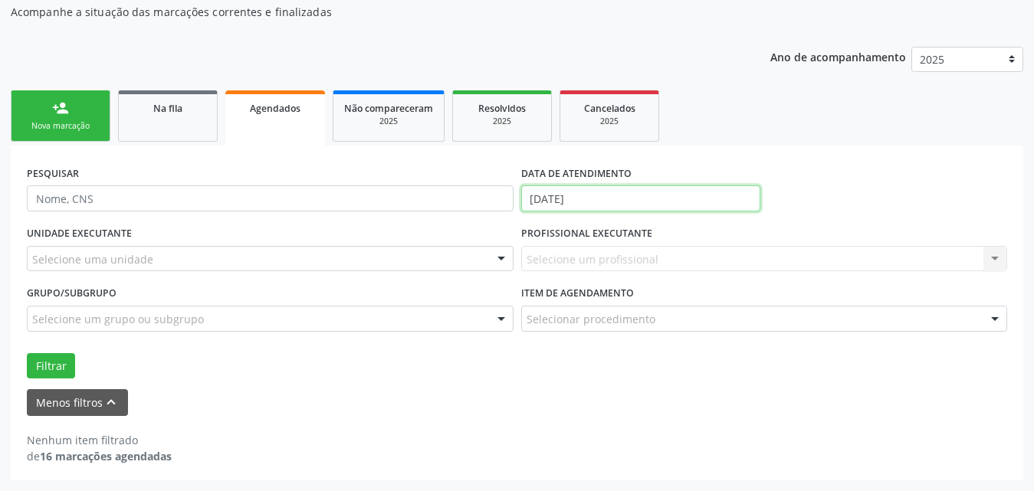
click at [670, 202] on input "[DATE]" at bounding box center [640, 199] width 239 height 26
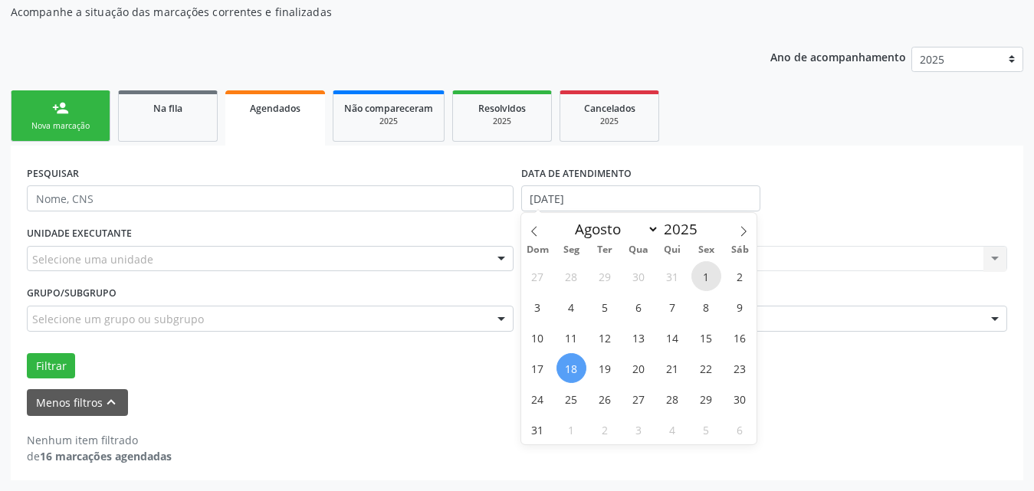
click at [708, 278] on span "1" at bounding box center [707, 276] width 30 height 30
type input "[DATE]"
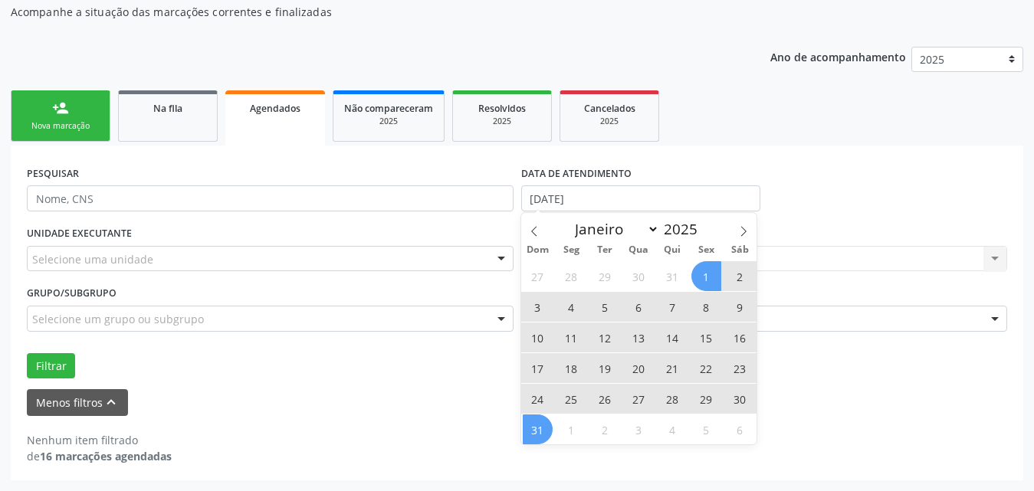
click at [544, 433] on span "31" at bounding box center [538, 430] width 30 height 30
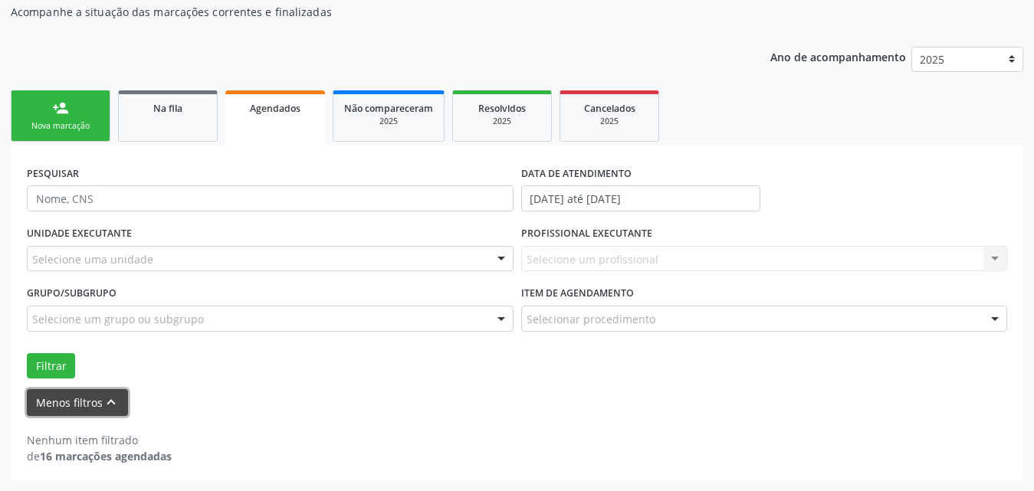
drag, startPoint x: 82, startPoint y: 400, endPoint x: 135, endPoint y: 396, distance: 53.0
click at [84, 399] on button "Menos filtros keyboard_arrow_up" at bounding box center [77, 403] width 101 height 27
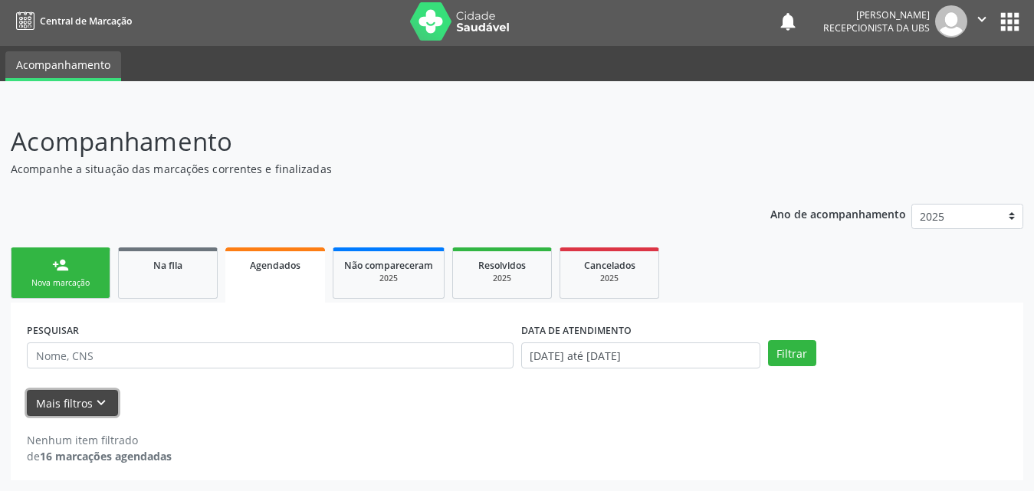
scroll to position [3, 0]
click at [71, 407] on button "Mais filtros keyboard_arrow_down" at bounding box center [72, 403] width 91 height 27
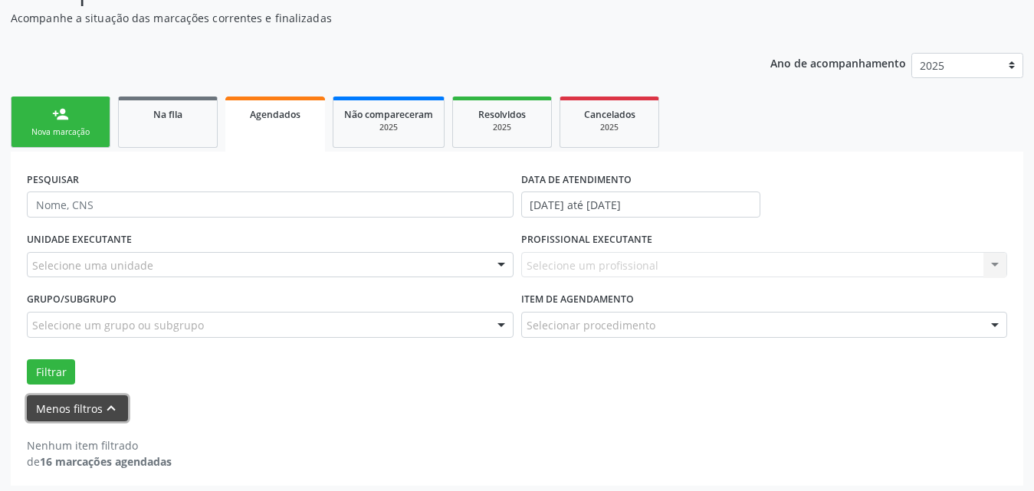
scroll to position [160, 0]
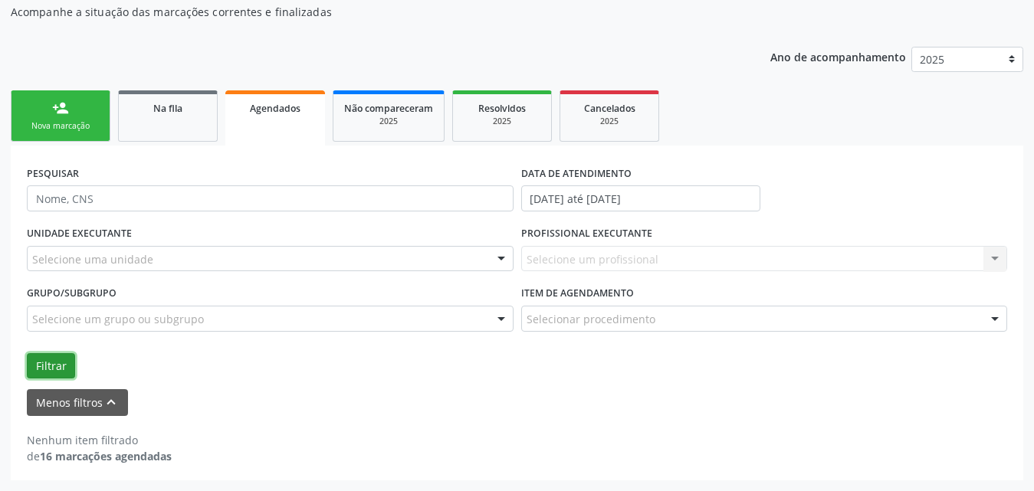
click at [59, 367] on button "Filtrar" at bounding box center [51, 366] width 48 height 26
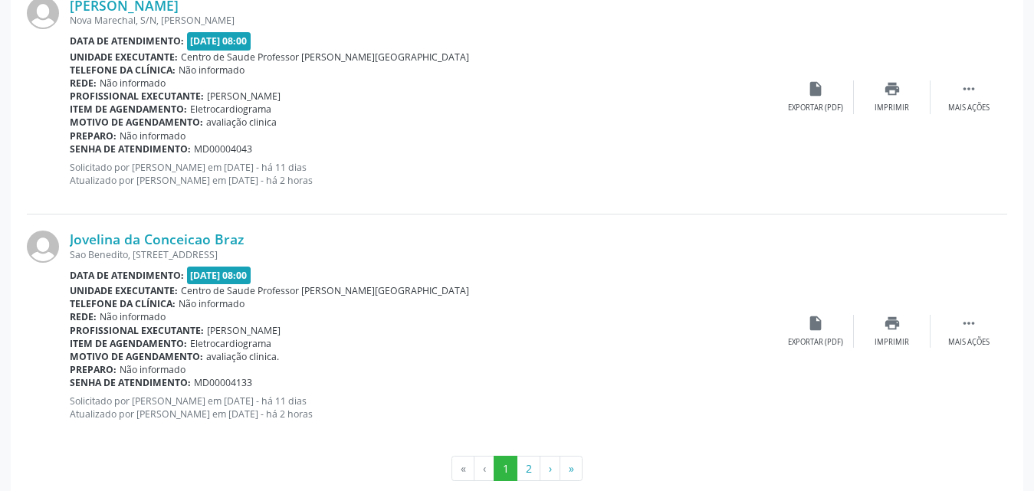
scroll to position [3715, 0]
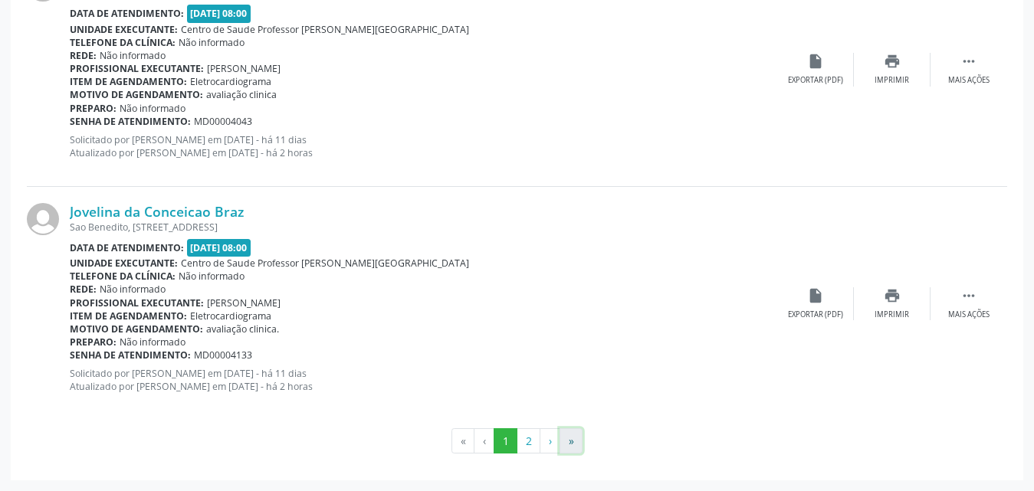
click at [576, 445] on button "»" at bounding box center [571, 442] width 23 height 26
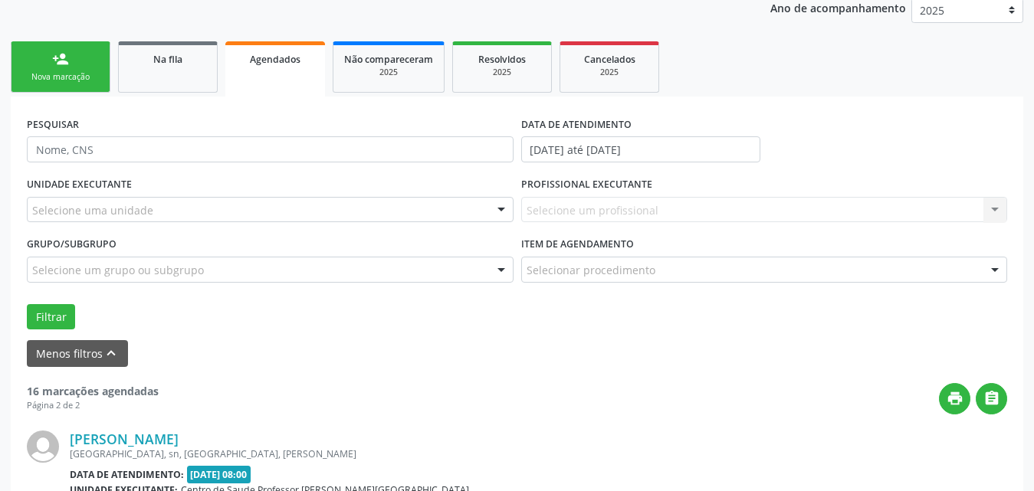
scroll to position [436, 0]
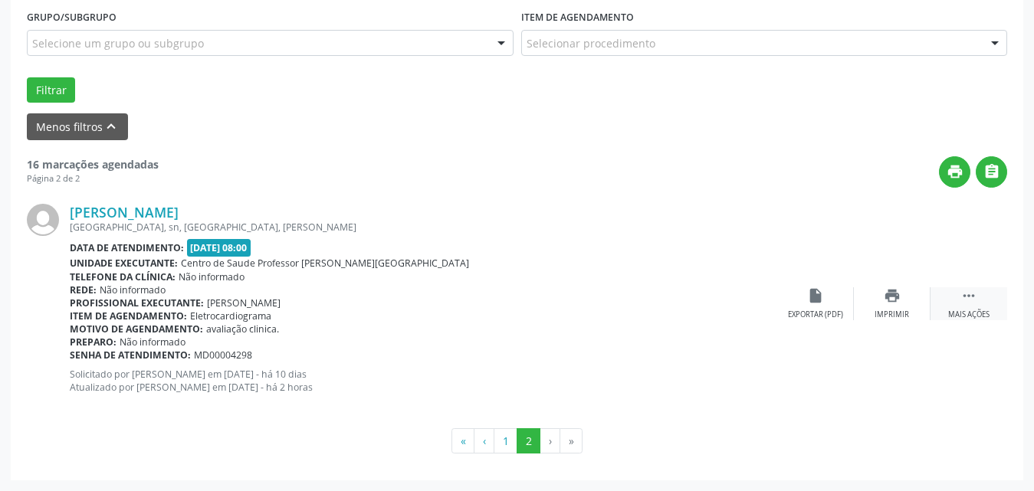
click at [960, 310] on div "Mais ações" at bounding box center [968, 315] width 41 height 11
click at [897, 317] on div "Editar" at bounding box center [892, 315] width 25 height 11
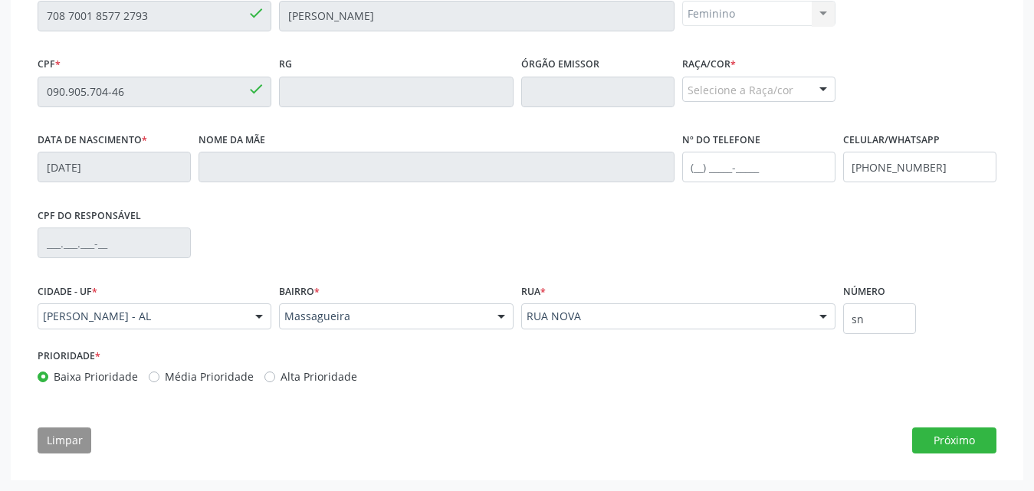
scroll to position [75, 0]
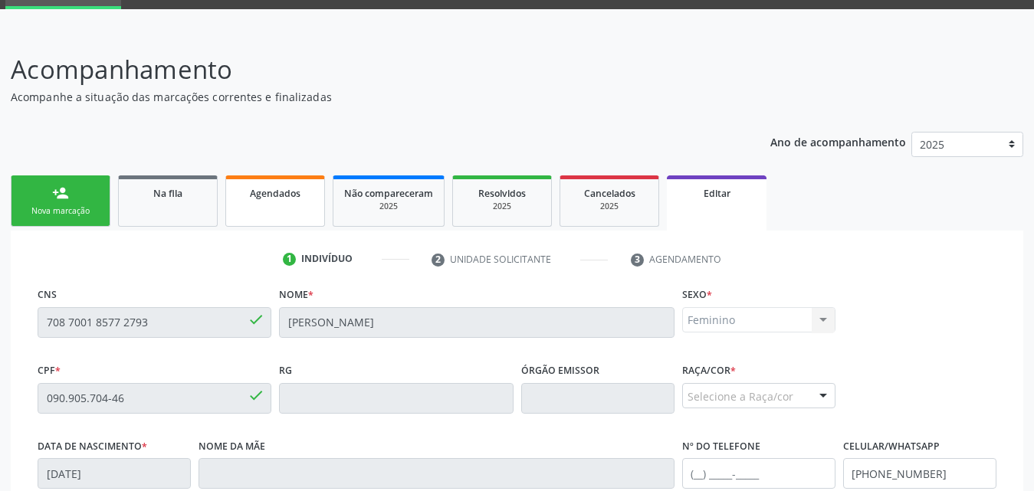
click at [278, 204] on link "Agendados" at bounding box center [275, 201] width 100 height 51
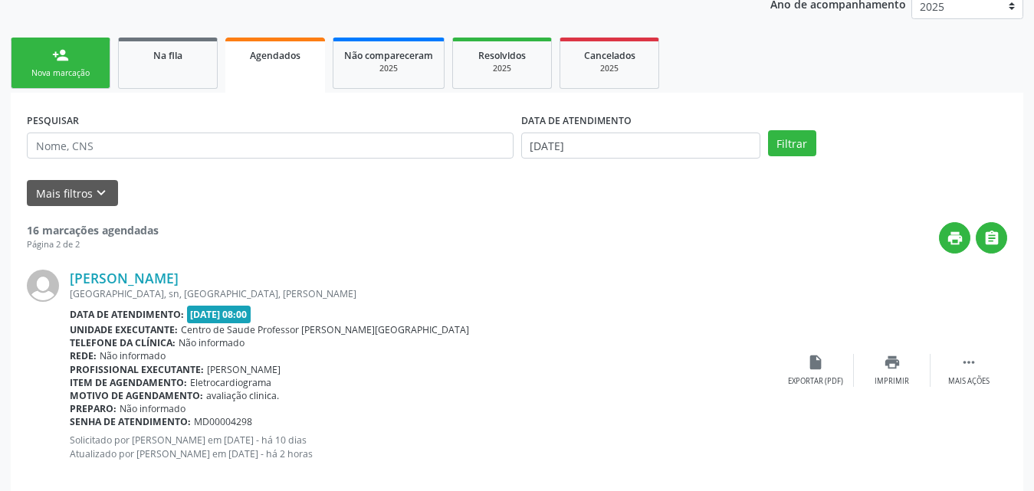
scroll to position [280, 0]
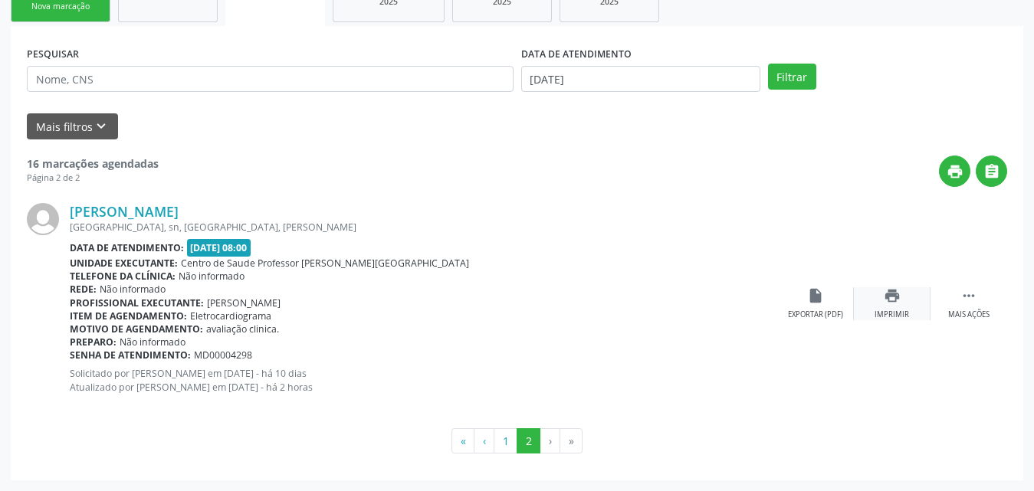
click at [893, 307] on div "print Imprimir" at bounding box center [892, 304] width 77 height 33
click at [501, 447] on button "1" at bounding box center [506, 442] width 24 height 26
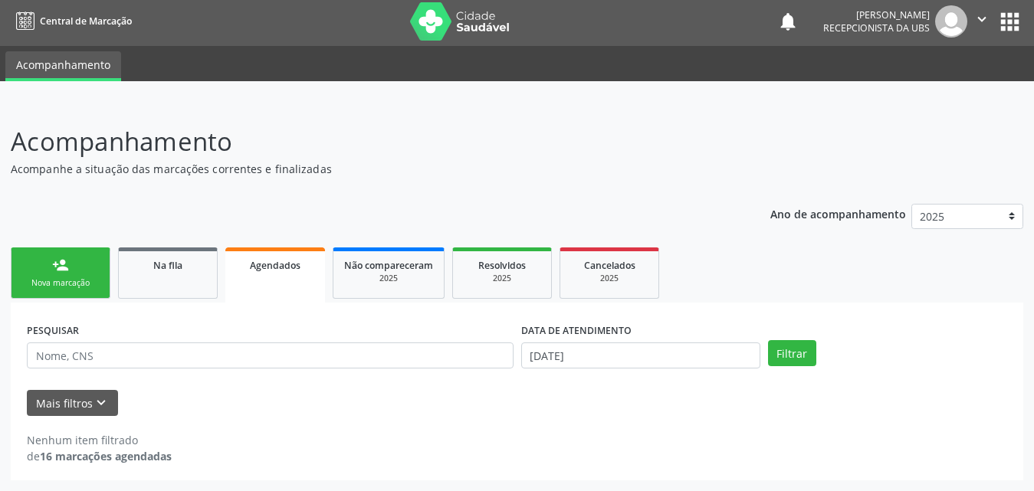
scroll to position [3, 0]
click at [133, 273] on link "Na fila" at bounding box center [168, 273] width 100 height 51
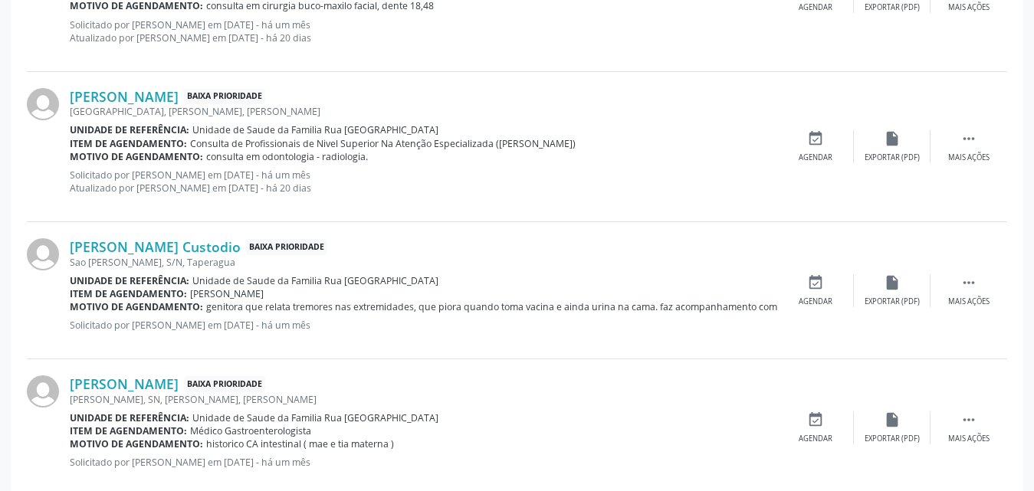
scroll to position [2146, 0]
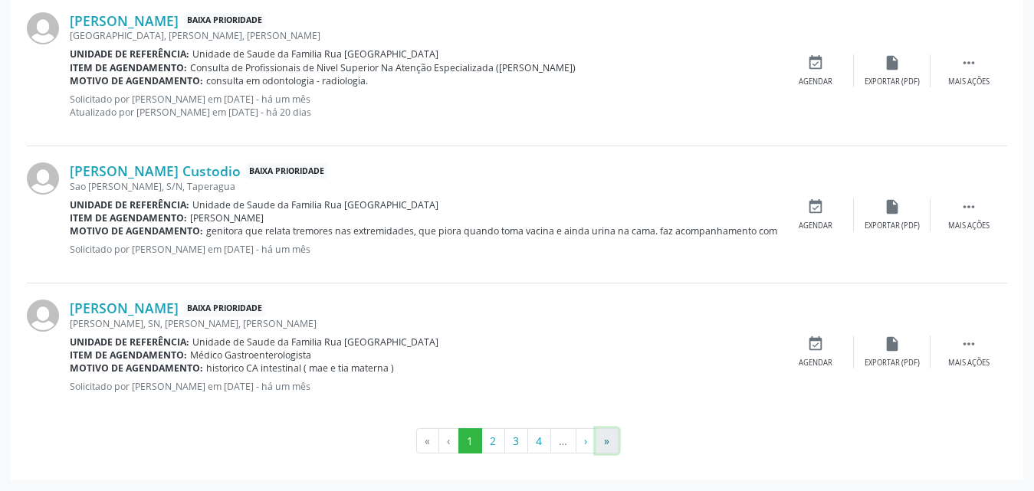
click at [607, 445] on button "»" at bounding box center [607, 442] width 23 height 26
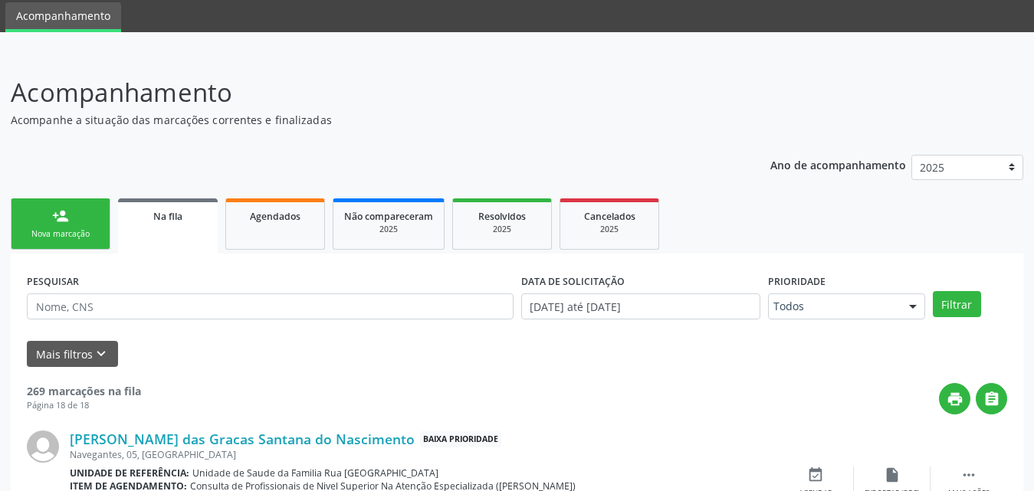
scroll to position [1969, 0]
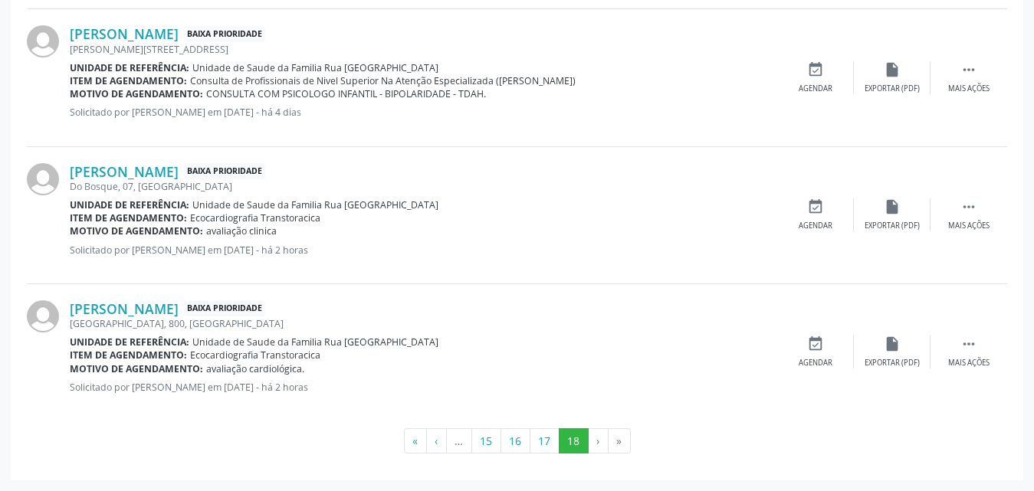
click at [601, 440] on li "›" at bounding box center [599, 442] width 20 height 26
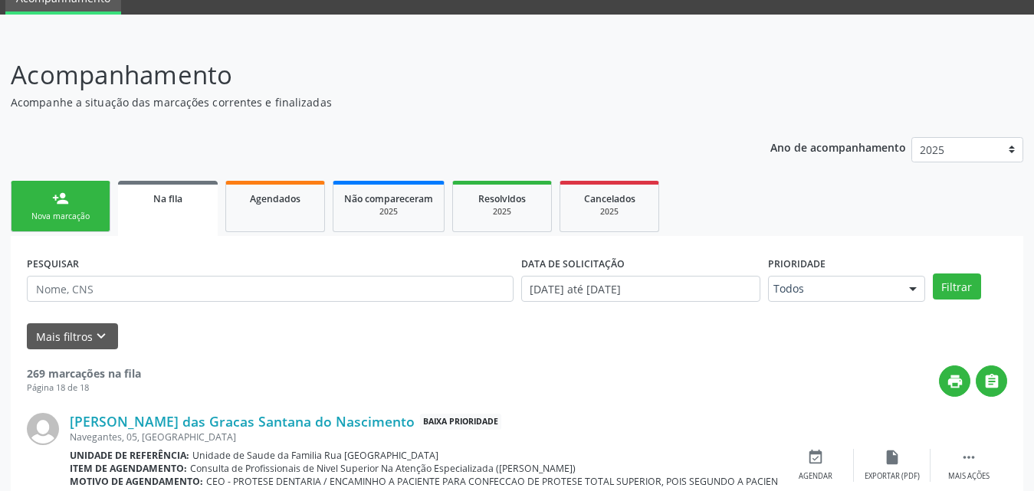
scroll to position [0, 0]
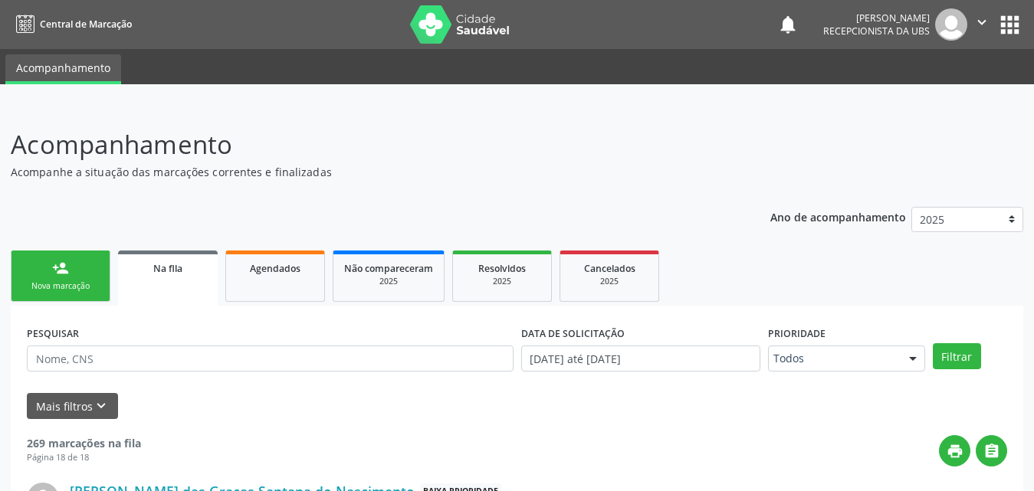
click at [59, 290] on div "Nova marcação" at bounding box center [60, 287] width 77 height 12
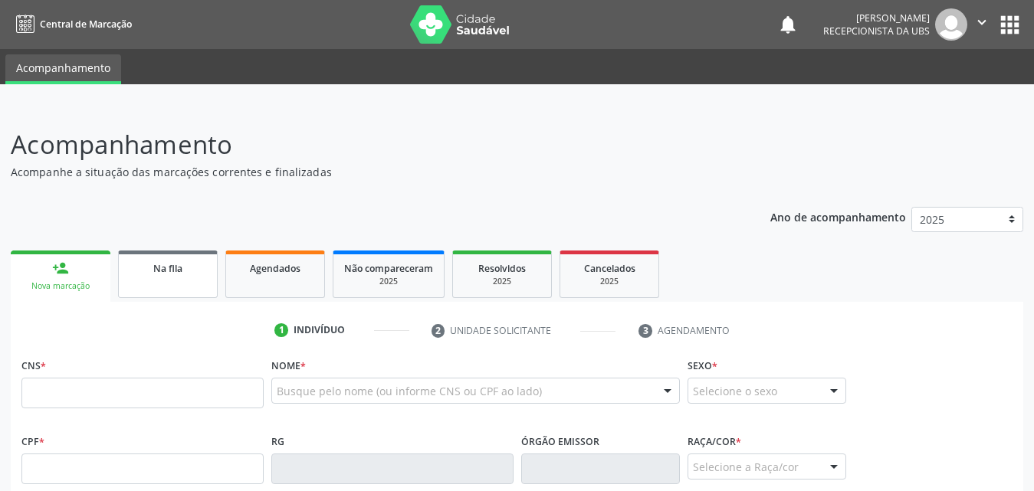
click at [173, 271] on span "Na fila" at bounding box center [167, 268] width 29 height 13
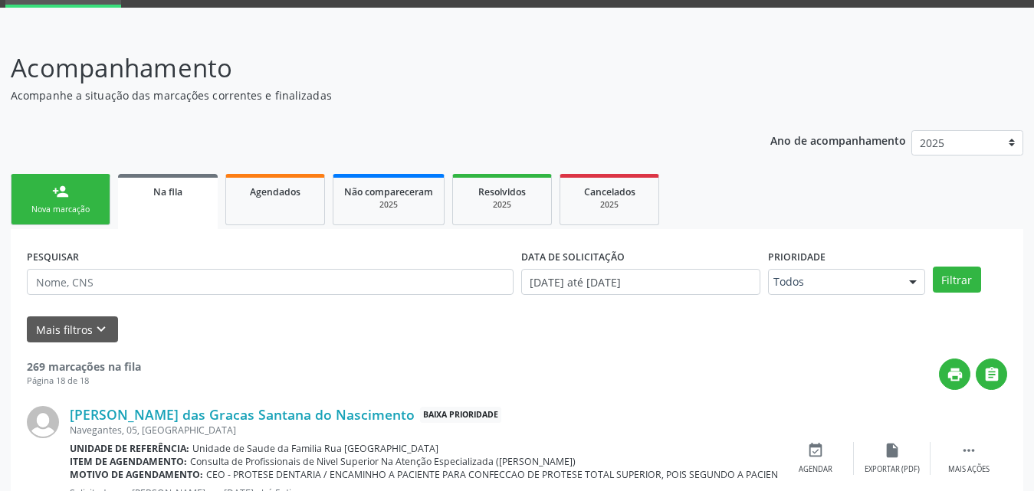
click at [186, 194] on div "Na fila" at bounding box center [168, 191] width 78 height 16
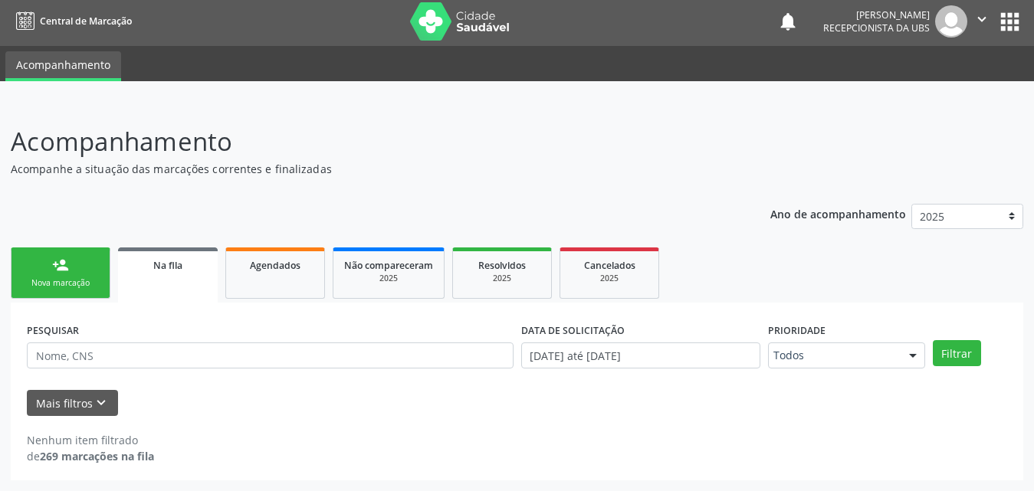
click at [182, 266] on span "Na fila" at bounding box center [167, 265] width 29 height 13
click at [263, 278] on link "Agendados" at bounding box center [275, 273] width 100 height 51
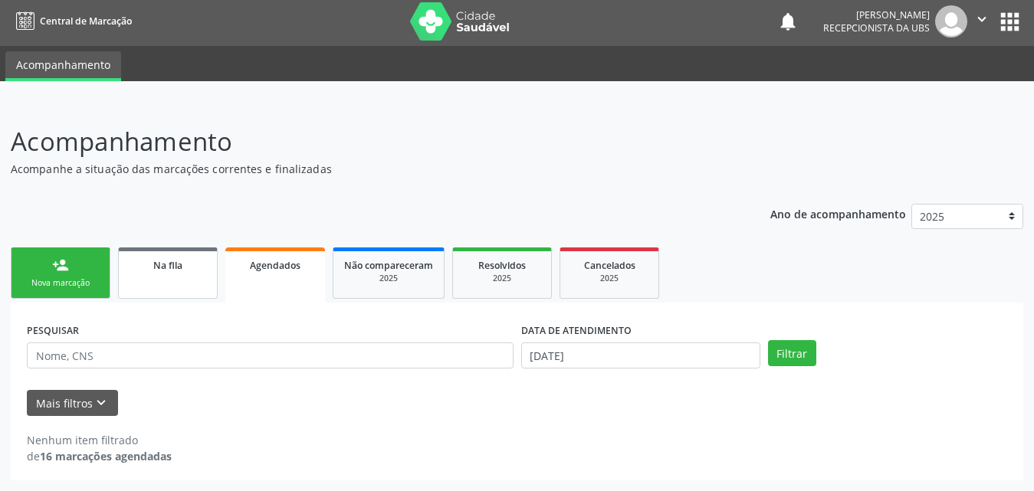
click at [171, 280] on link "Na fila" at bounding box center [168, 273] width 100 height 51
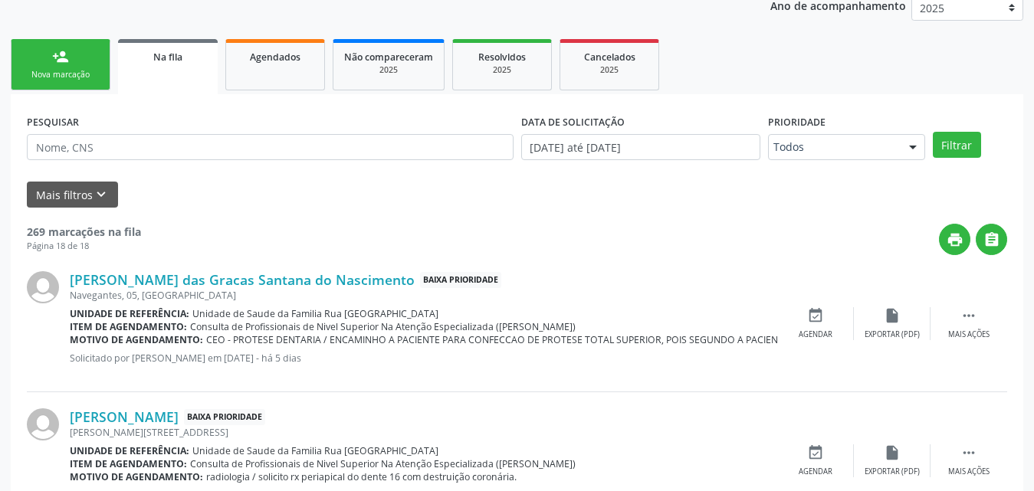
scroll to position [0, 0]
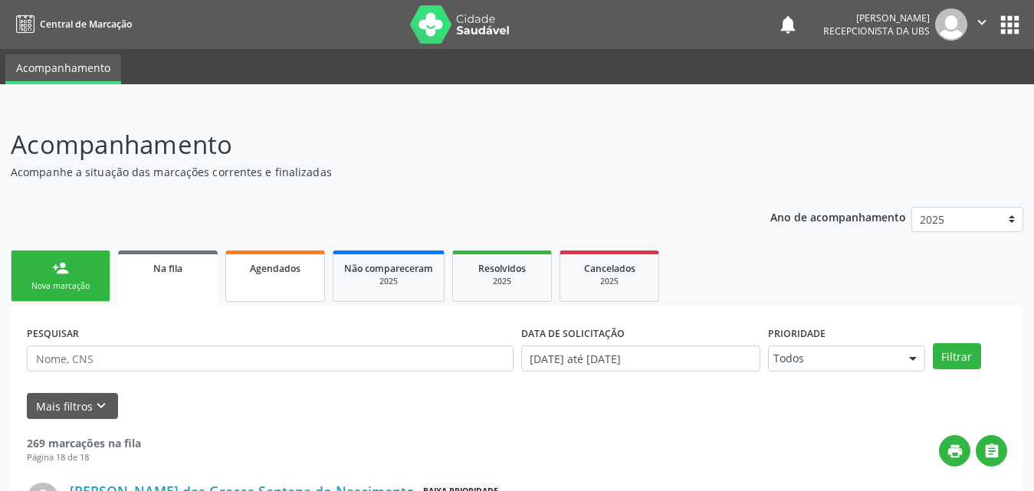
click at [295, 278] on link "Agendados" at bounding box center [275, 276] width 100 height 51
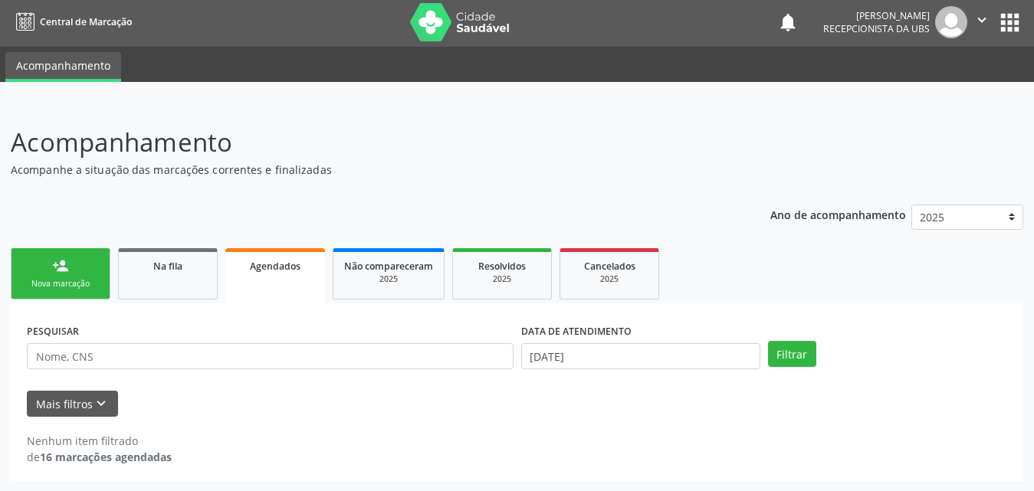
scroll to position [3, 0]
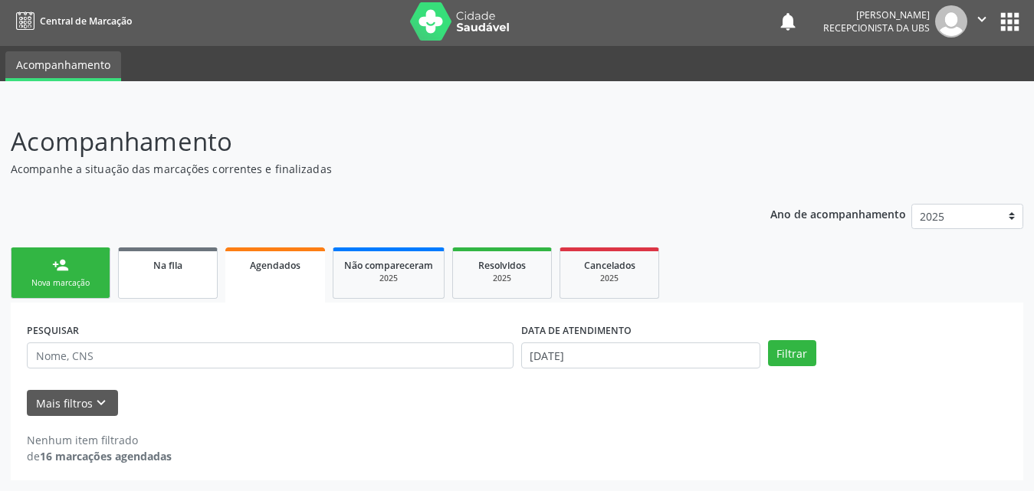
click at [155, 274] on link "Na fila" at bounding box center [168, 273] width 100 height 51
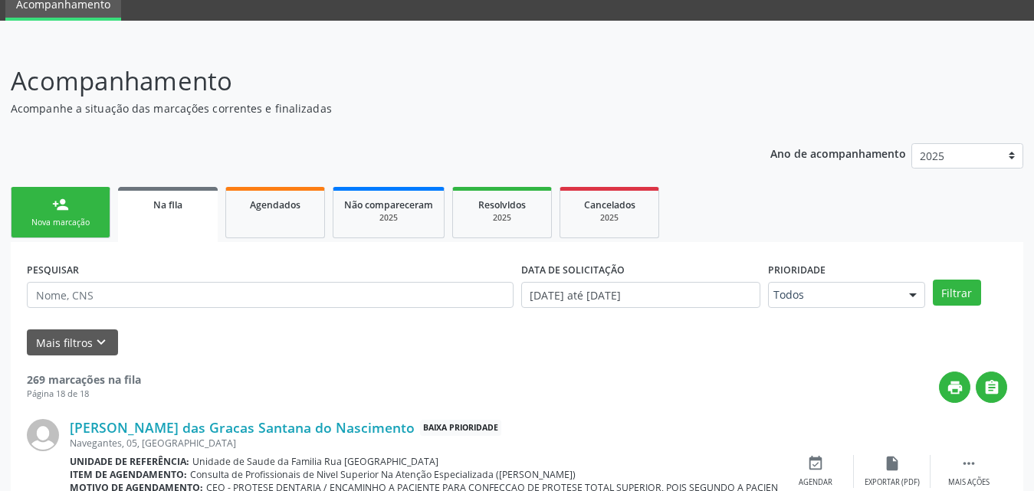
scroll to position [0, 0]
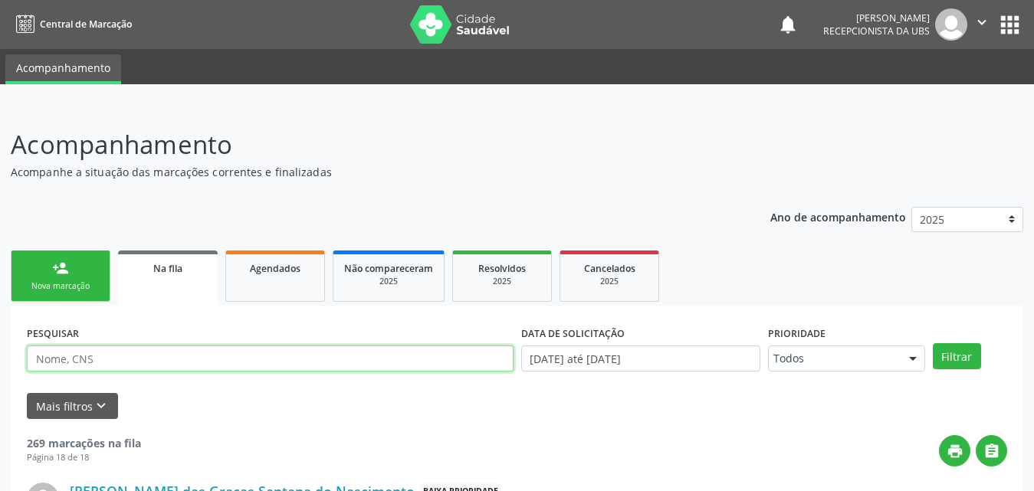
click at [201, 363] on input "text" at bounding box center [270, 359] width 487 height 26
type input "705601497675618"
click at [933, 344] on button "Filtrar" at bounding box center [957, 357] width 48 height 26
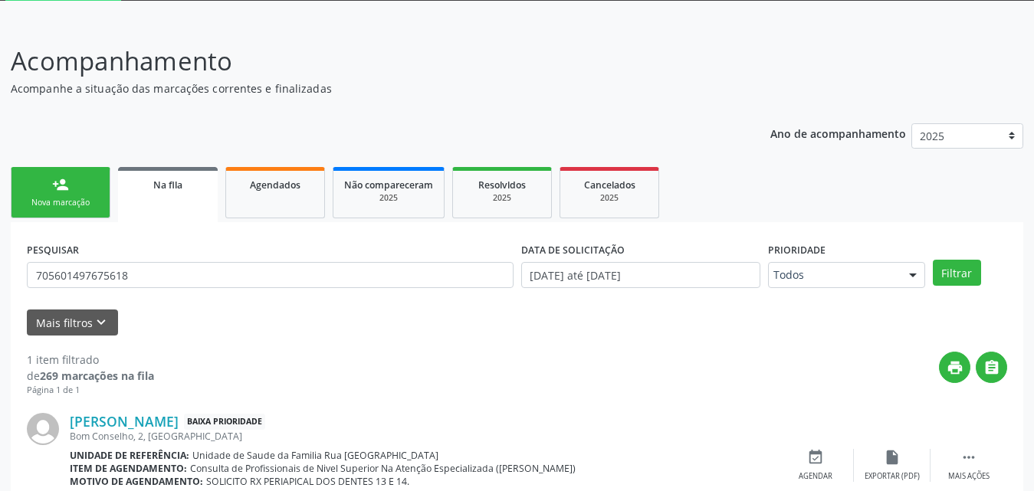
scroll to position [153, 0]
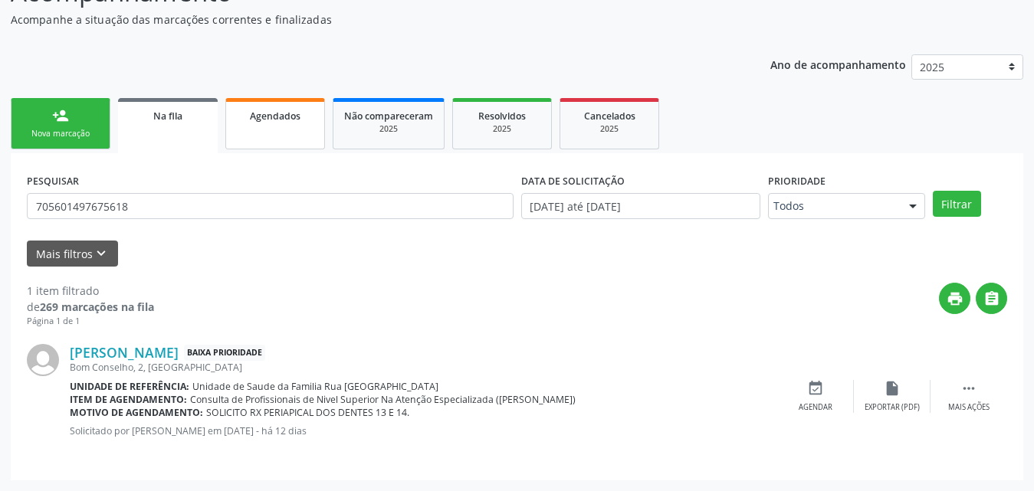
click at [268, 126] on link "Agendados" at bounding box center [275, 123] width 100 height 51
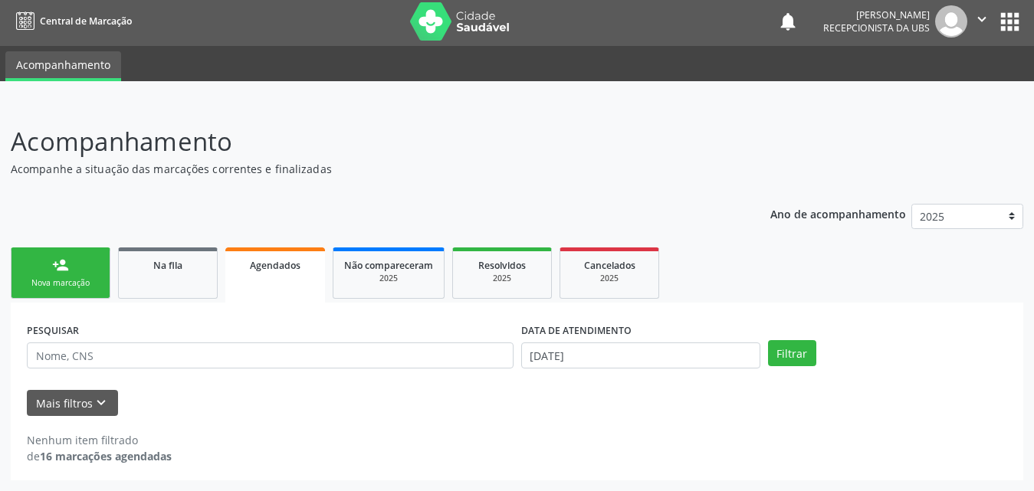
scroll to position [3, 0]
click at [54, 407] on button "Mais filtros keyboard_arrow_down" at bounding box center [72, 403] width 91 height 27
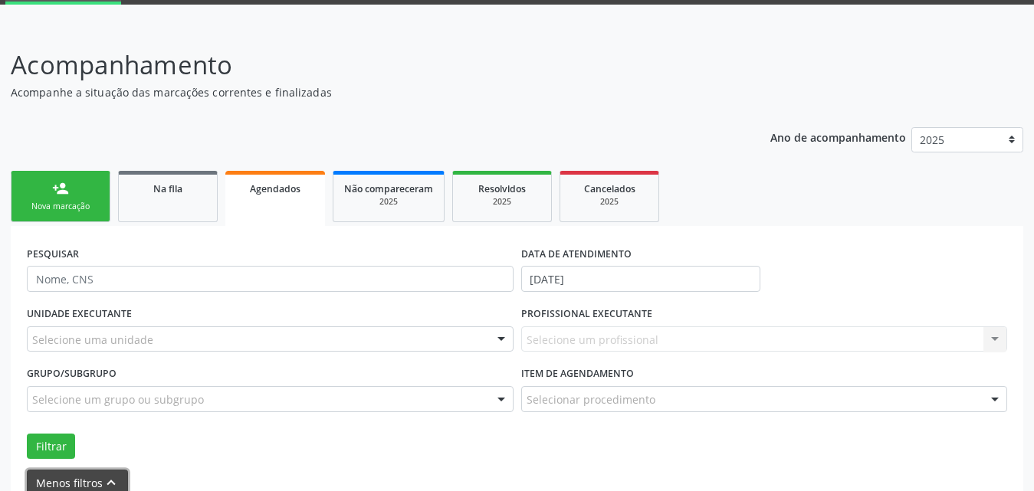
scroll to position [160, 0]
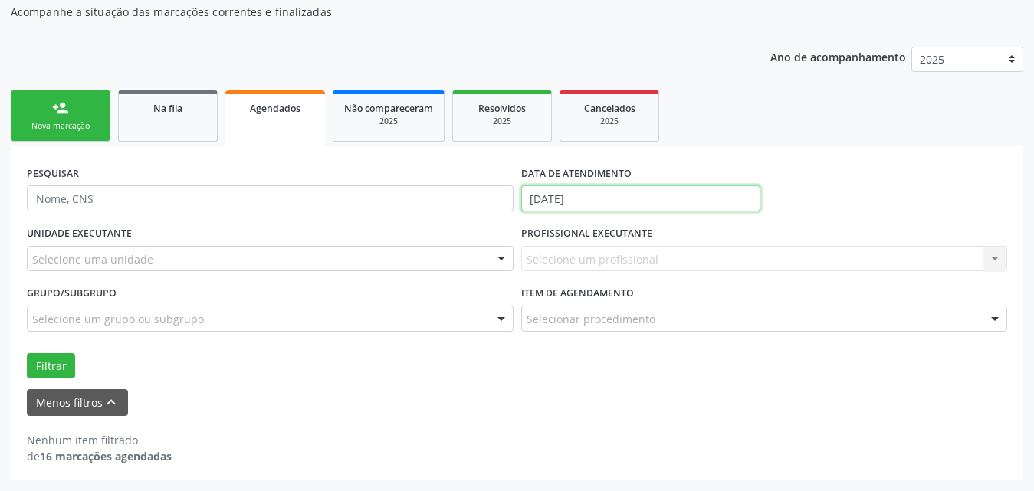
click at [697, 192] on input "[DATE]" at bounding box center [640, 199] width 239 height 26
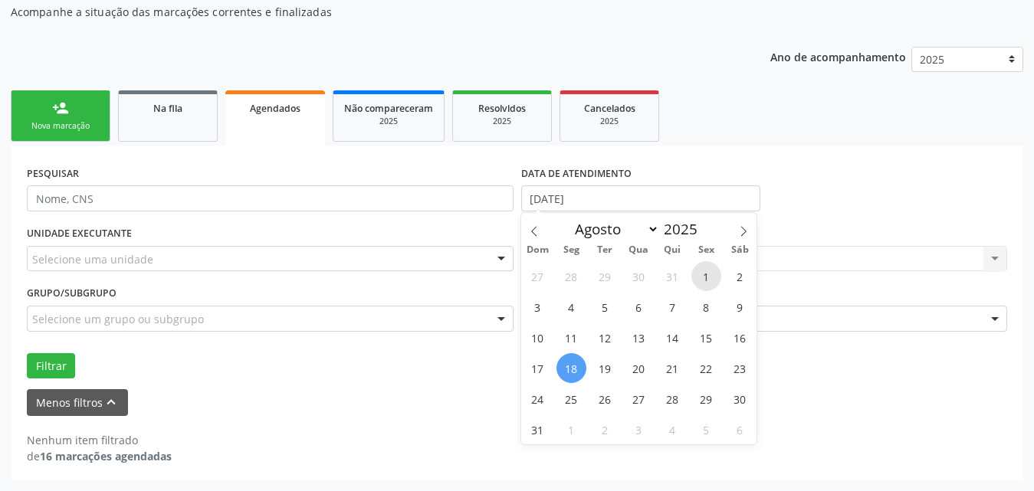
click at [705, 280] on span "1" at bounding box center [707, 276] width 30 height 30
type input "[DATE]"
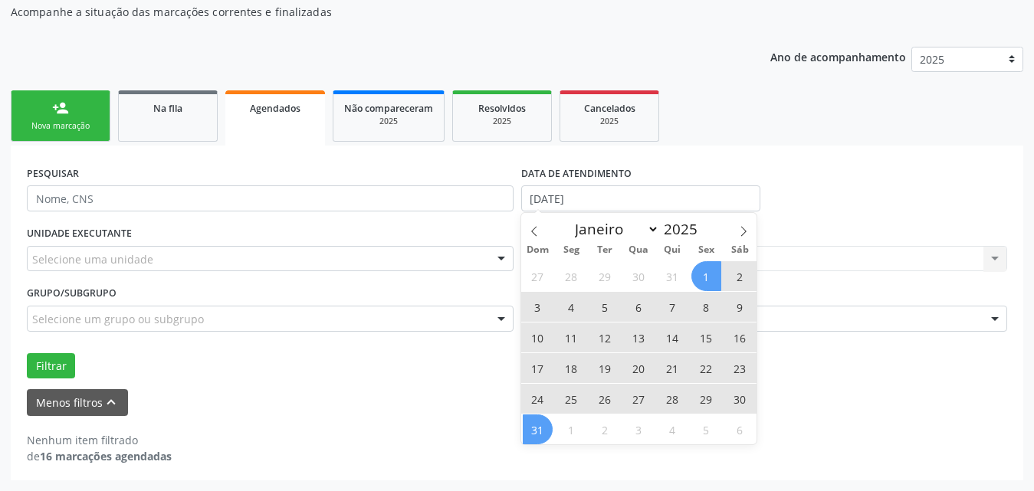
click at [533, 433] on span "31" at bounding box center [538, 430] width 30 height 30
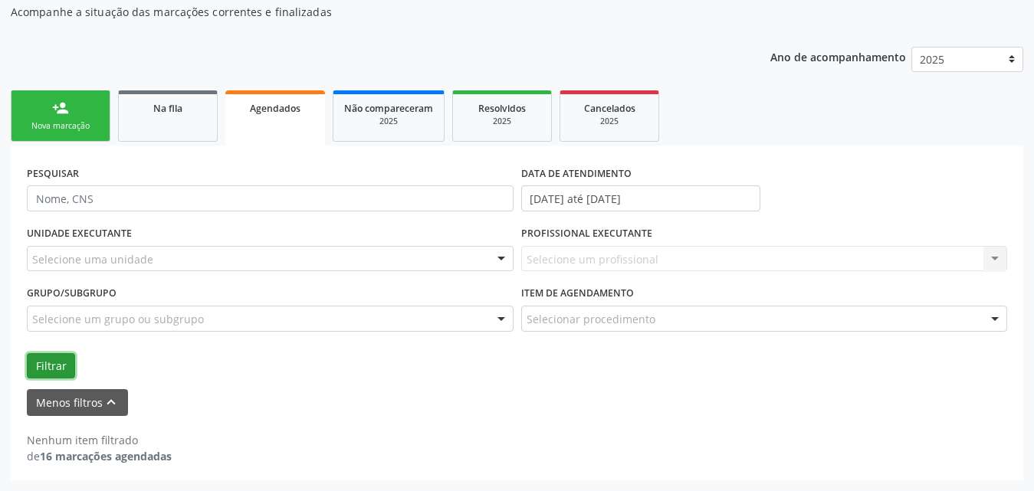
click at [41, 366] on button "Filtrar" at bounding box center [51, 366] width 48 height 26
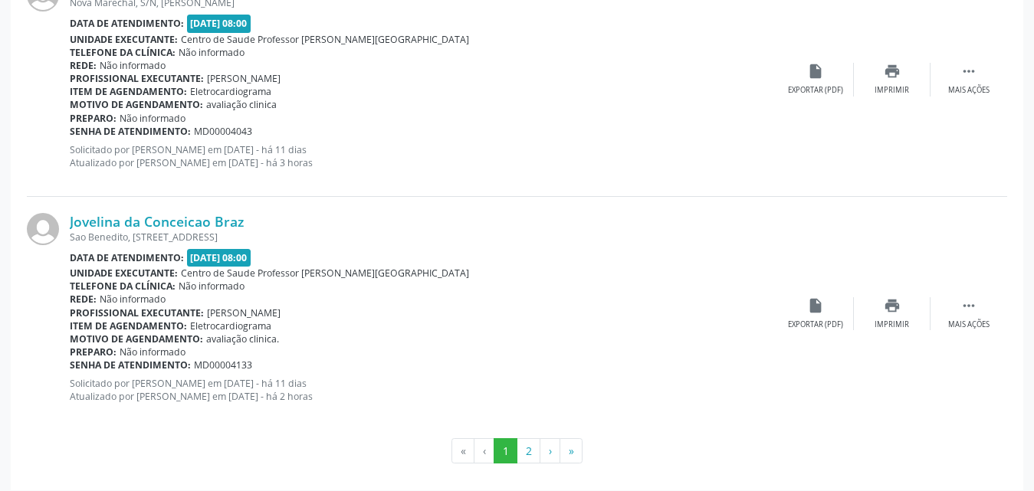
scroll to position [3715, 0]
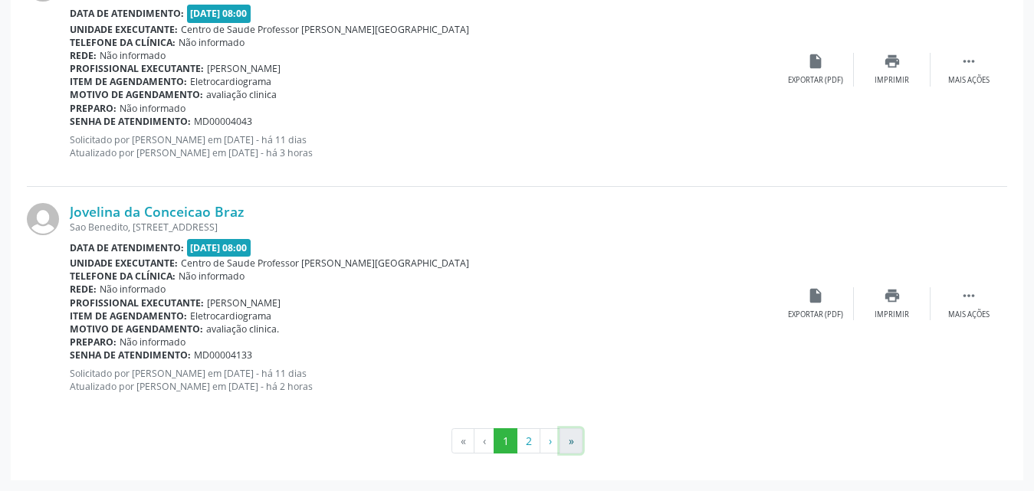
click at [569, 442] on button "»" at bounding box center [571, 442] width 23 height 26
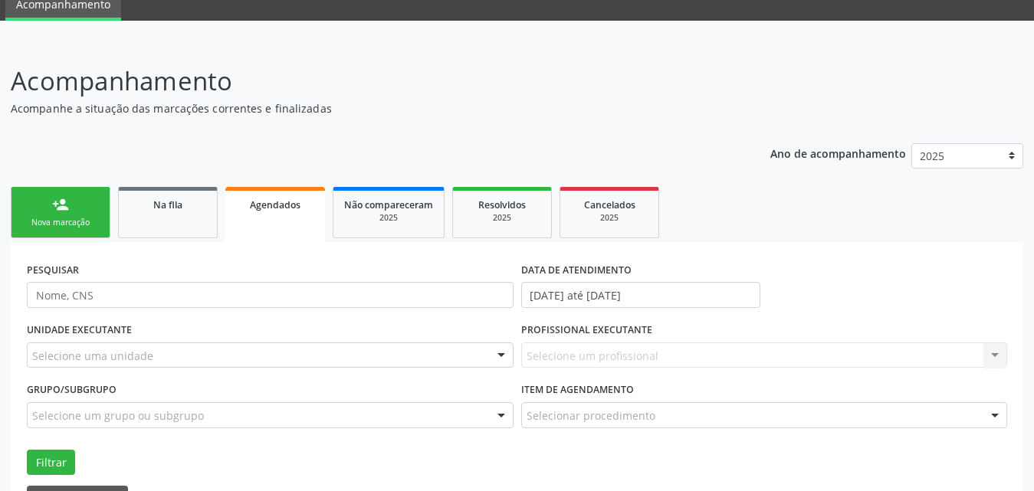
scroll to position [53, 0]
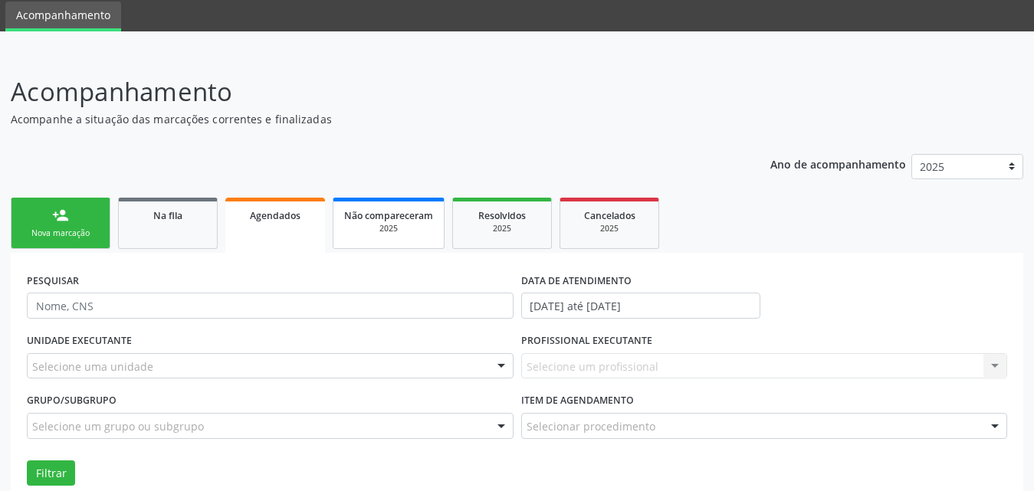
click at [406, 229] on div "2025" at bounding box center [388, 229] width 89 height 12
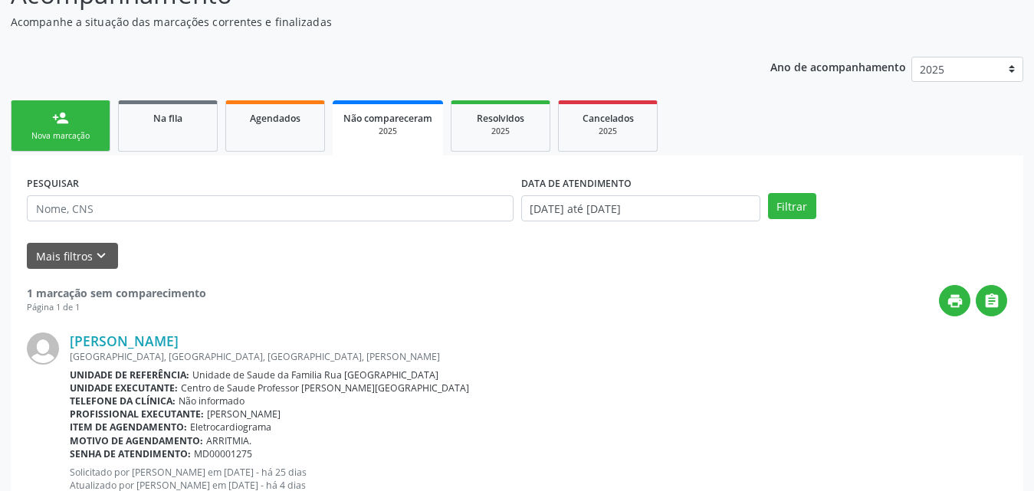
scroll to position [205, 0]
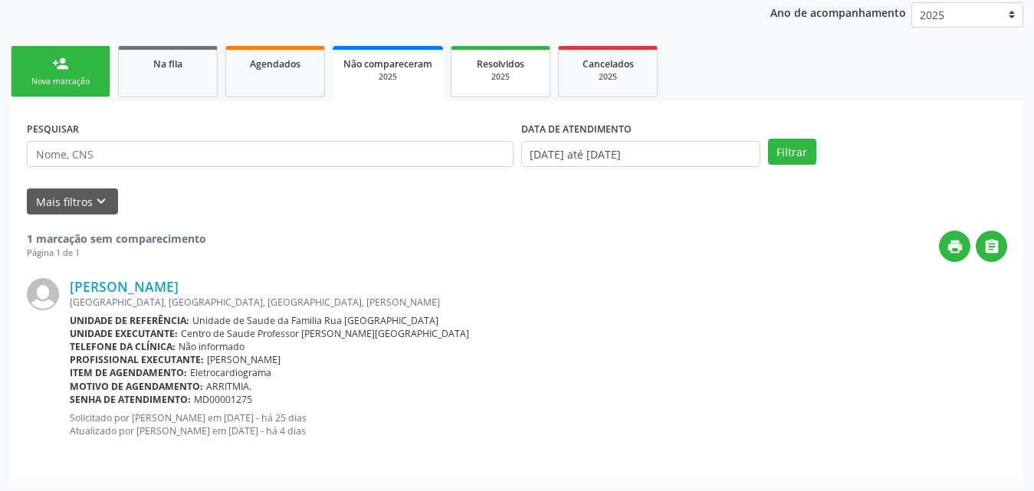
click at [517, 73] on div "2025" at bounding box center [500, 77] width 77 height 12
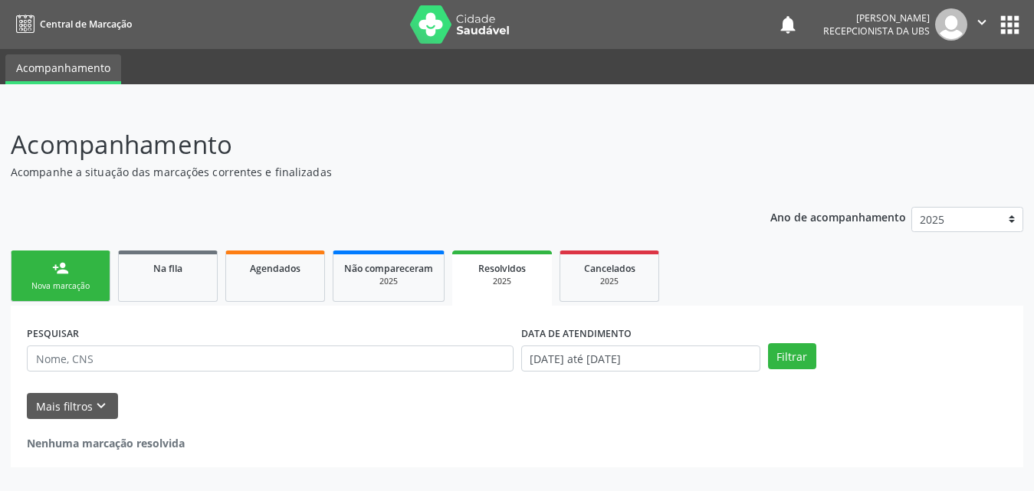
scroll to position [0, 0]
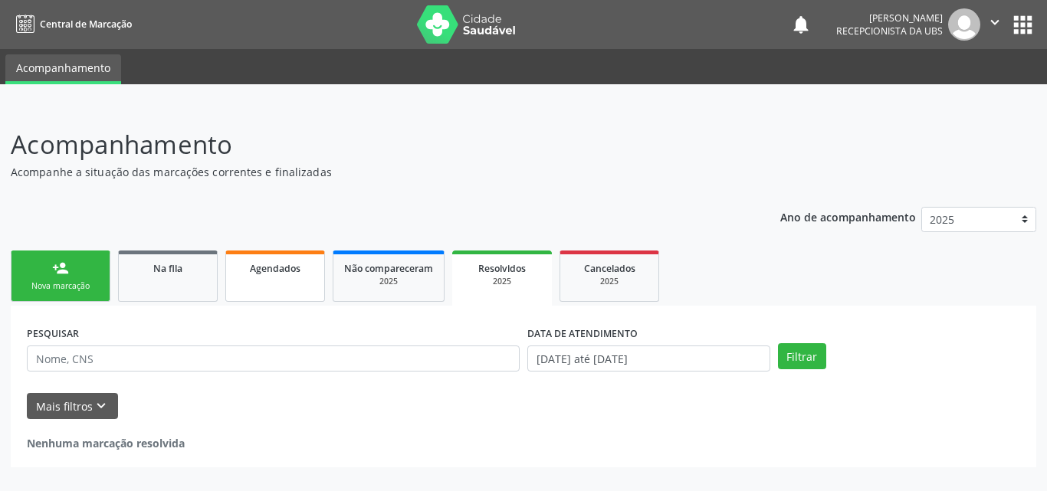
click at [284, 273] on span "Agendados" at bounding box center [275, 268] width 51 height 13
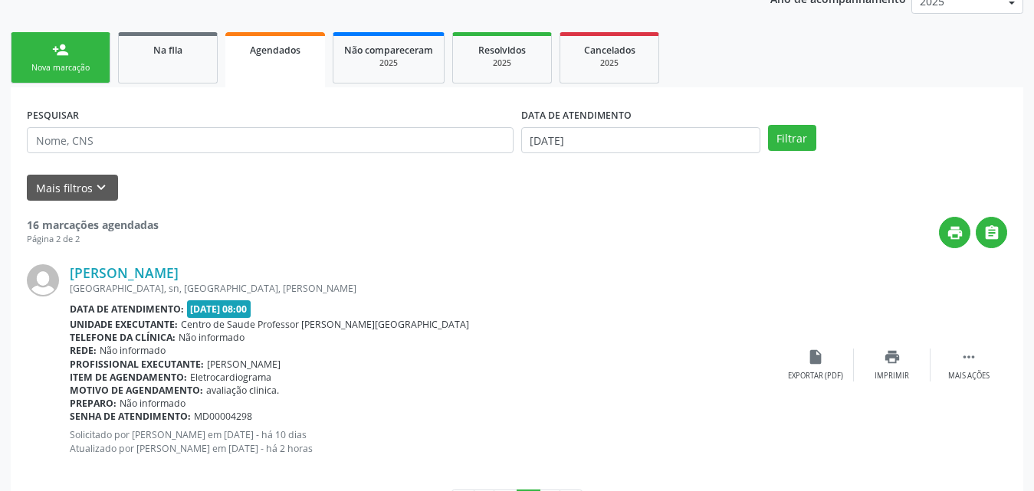
scroll to position [280, 0]
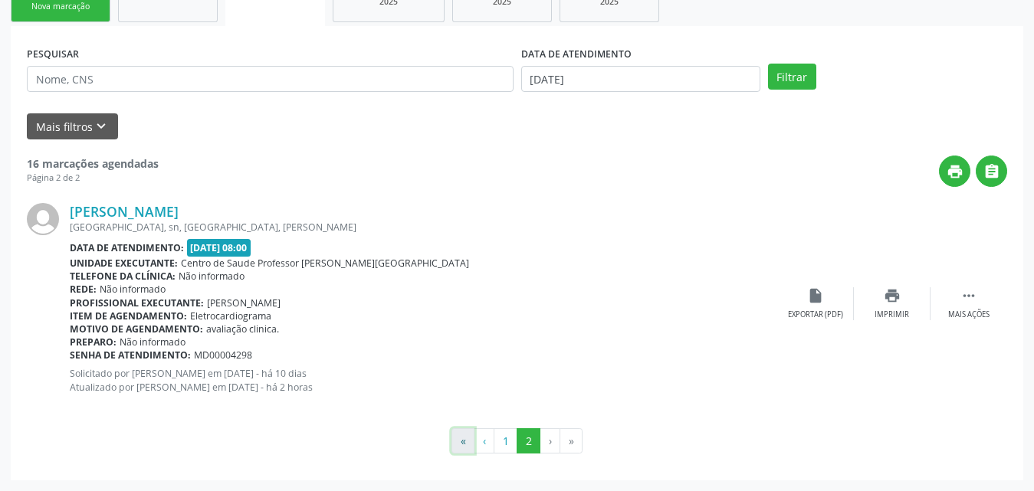
click at [463, 447] on button "«" at bounding box center [463, 442] width 23 height 26
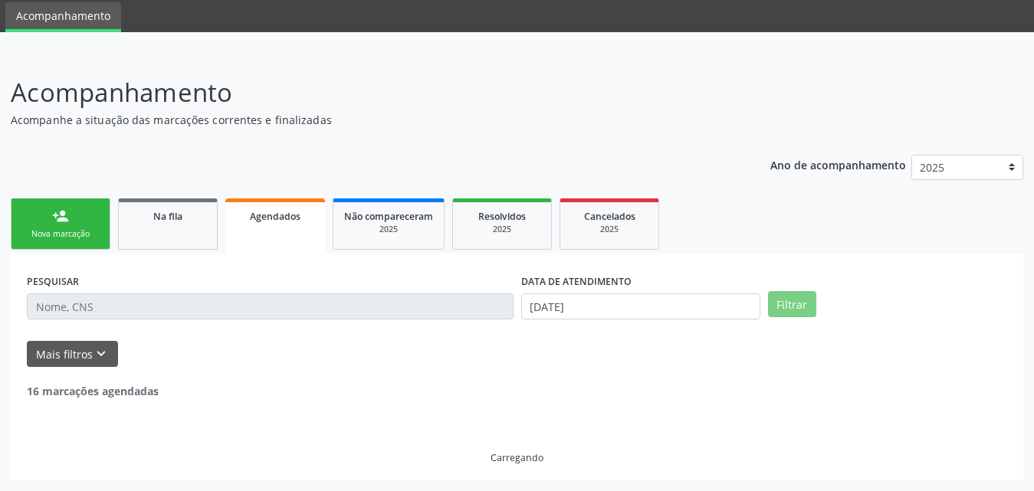
scroll to position [3, 0]
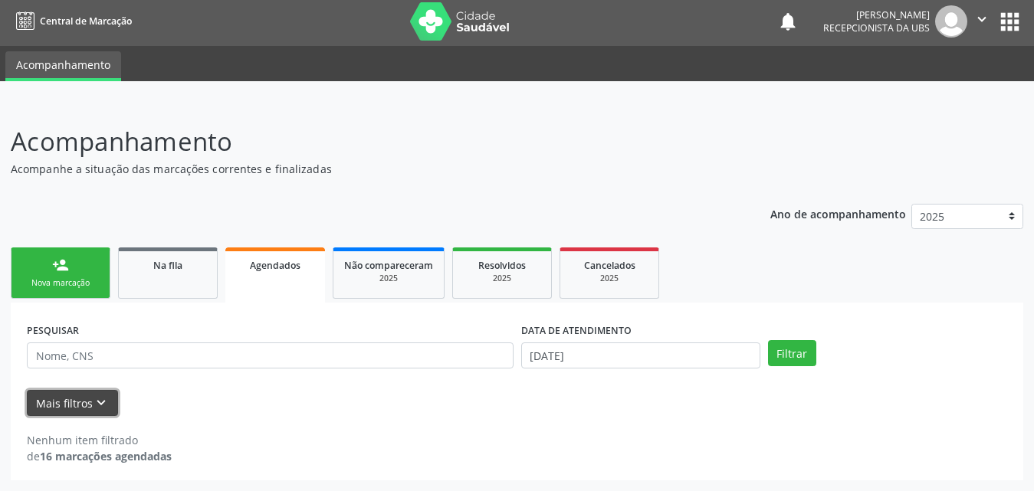
click at [51, 404] on button "Mais filtros keyboard_arrow_down" at bounding box center [72, 403] width 91 height 27
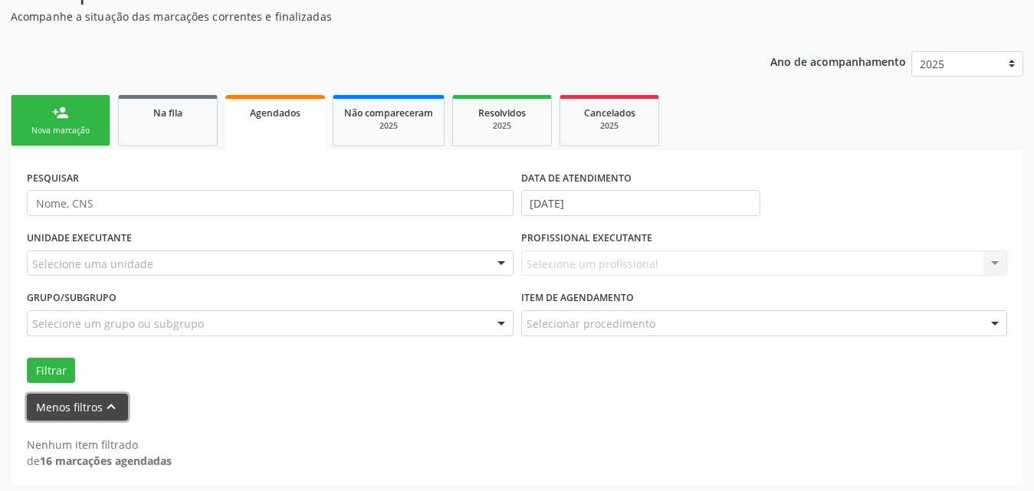
scroll to position [160, 0]
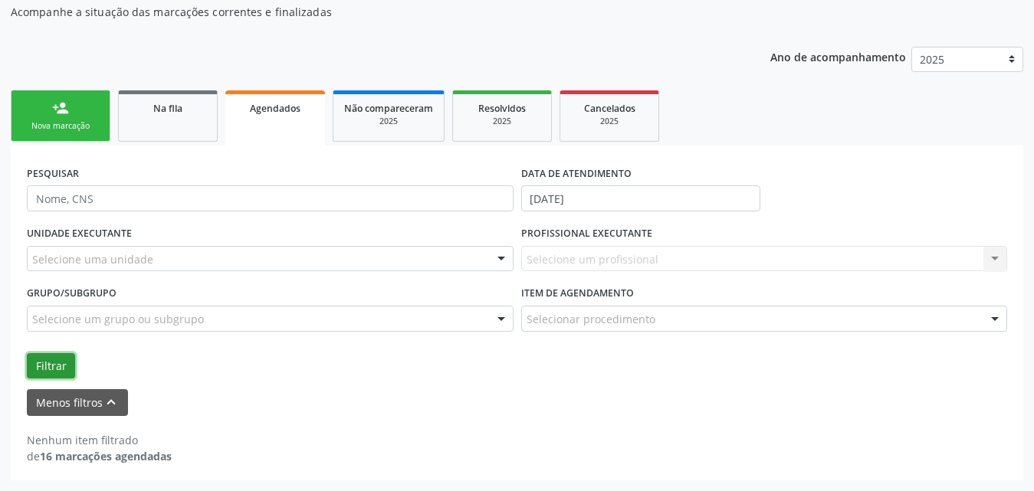
click at [41, 365] on button "Filtrar" at bounding box center [51, 366] width 48 height 26
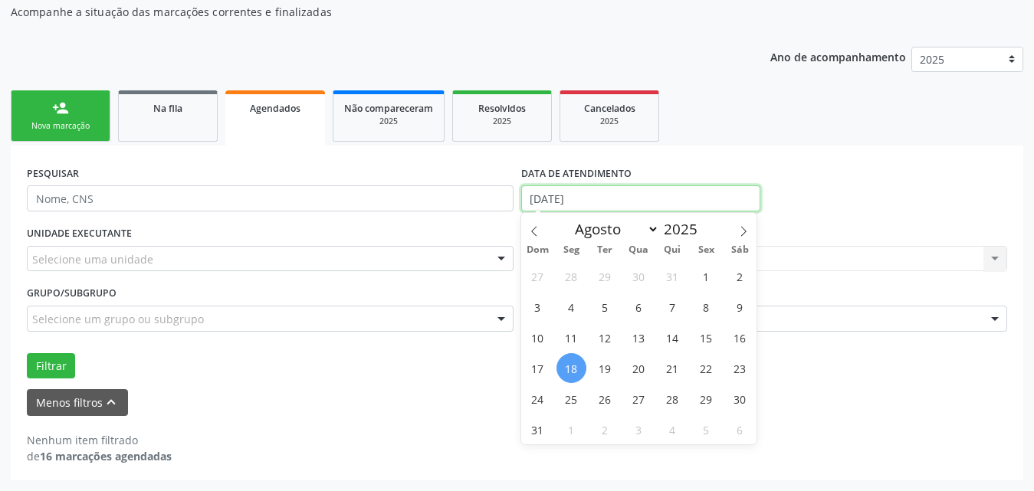
click at [674, 199] on input "[DATE]" at bounding box center [640, 199] width 239 height 26
click at [706, 281] on span "1" at bounding box center [707, 276] width 30 height 30
type input "[DATE]"
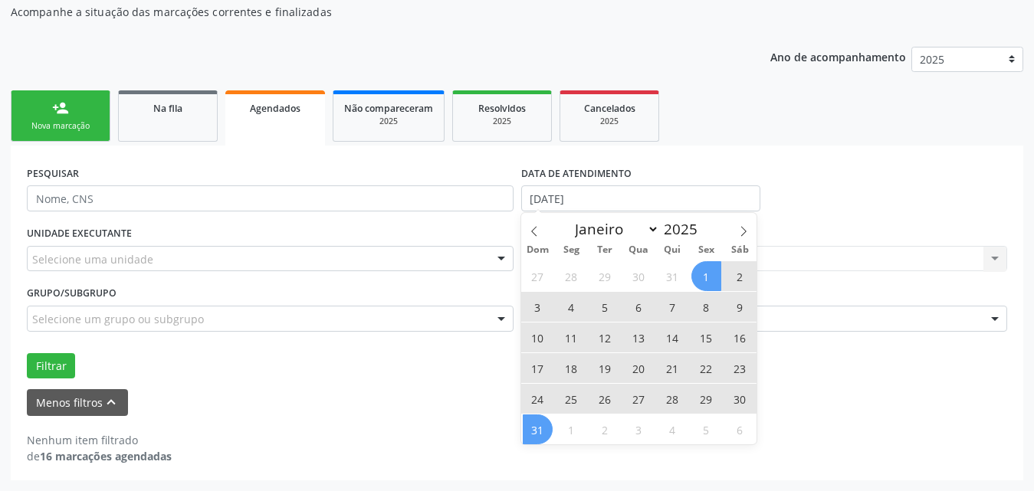
click at [542, 442] on span "31" at bounding box center [538, 430] width 30 height 30
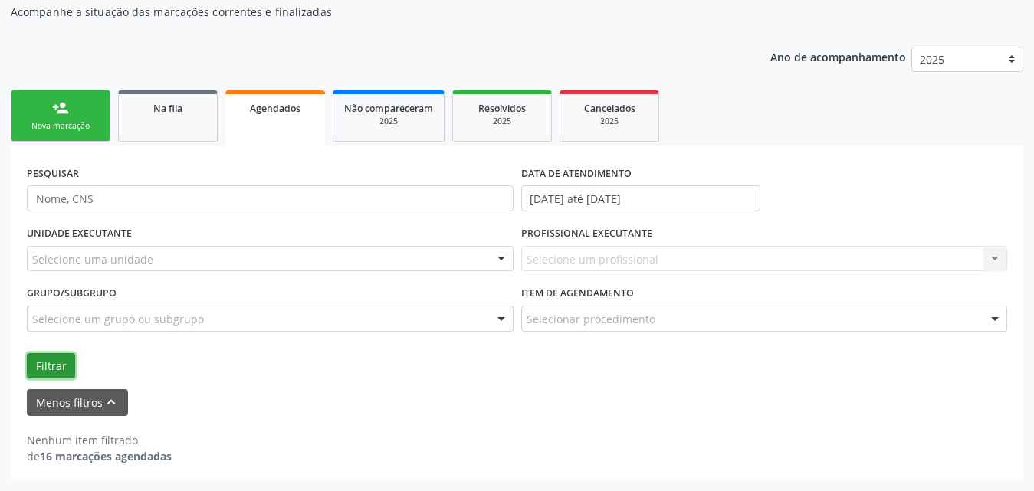
click at [61, 363] on button "Filtrar" at bounding box center [51, 366] width 48 height 26
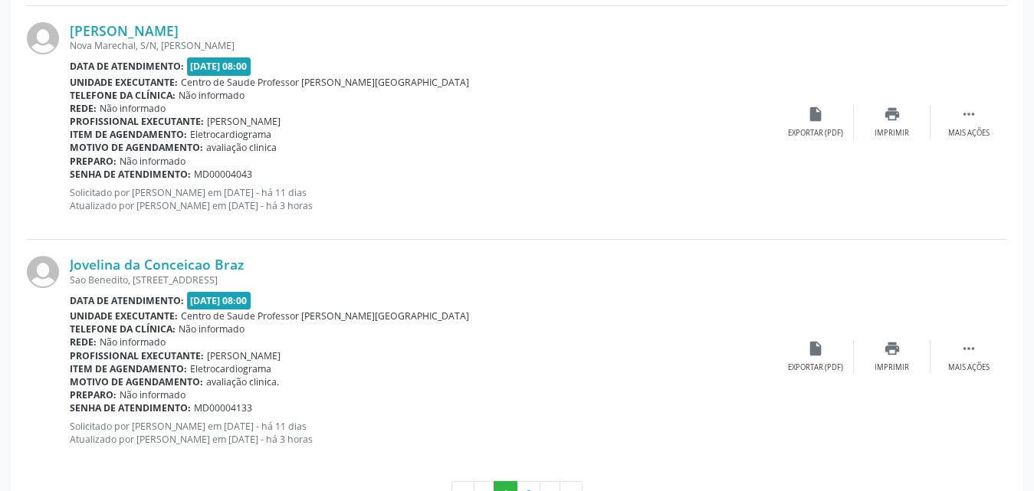
scroll to position [3715, 0]
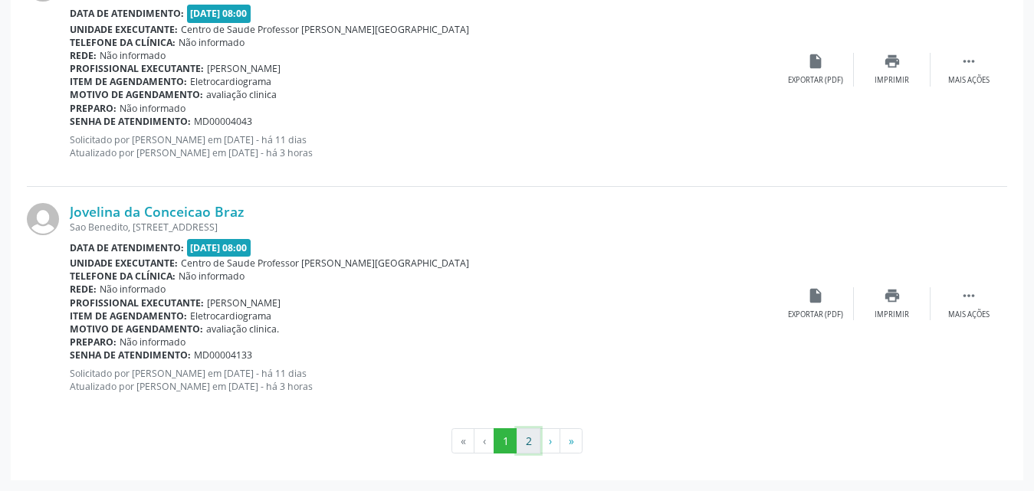
click at [530, 442] on button "2" at bounding box center [529, 442] width 24 height 26
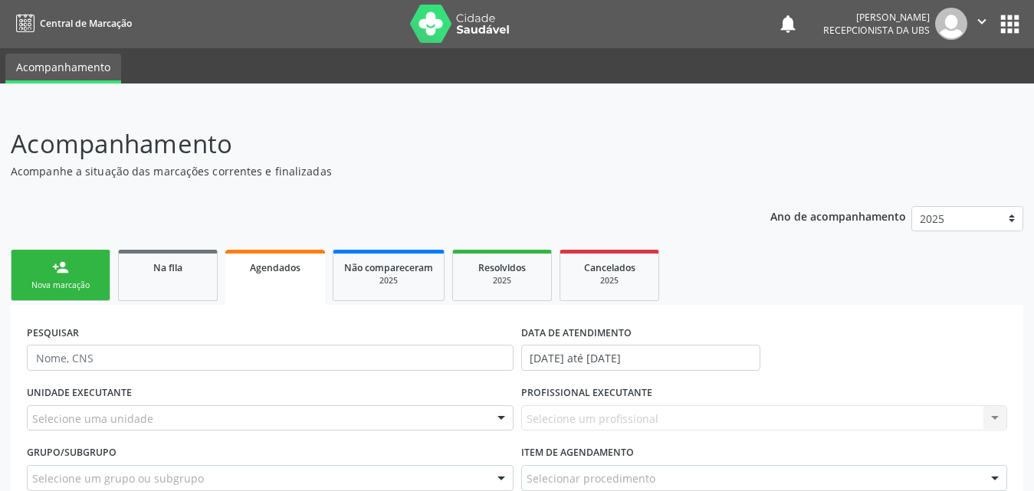
scroll to position [0, 0]
click at [591, 284] on div "2025" at bounding box center [609, 282] width 77 height 12
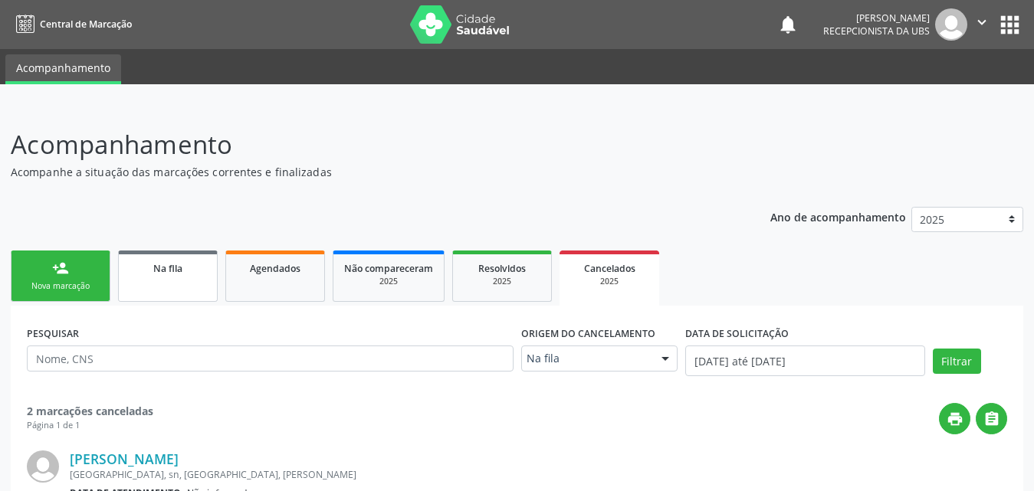
click at [195, 276] on link "Na fila" at bounding box center [168, 276] width 100 height 51
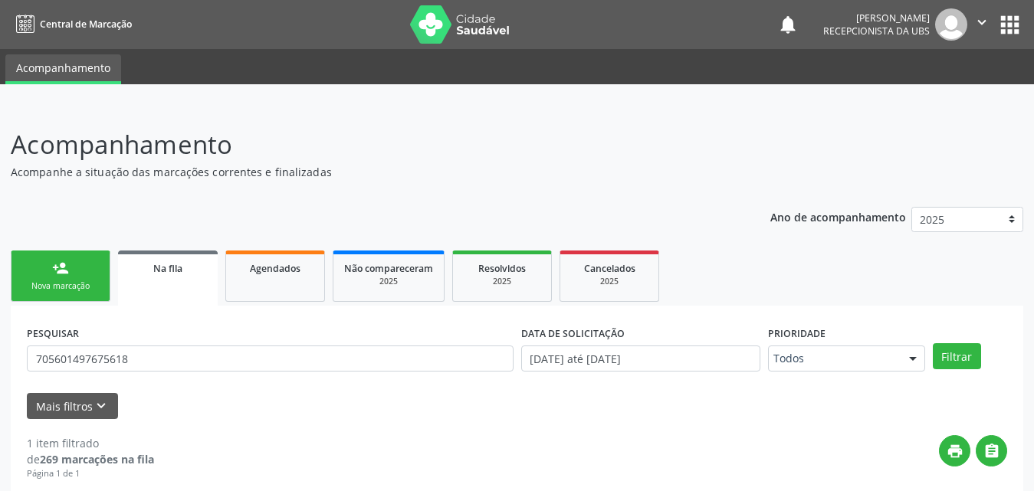
click at [163, 277] on link "Na fila" at bounding box center [168, 278] width 100 height 55
click at [186, 275] on div "Na fila" at bounding box center [168, 268] width 78 height 16
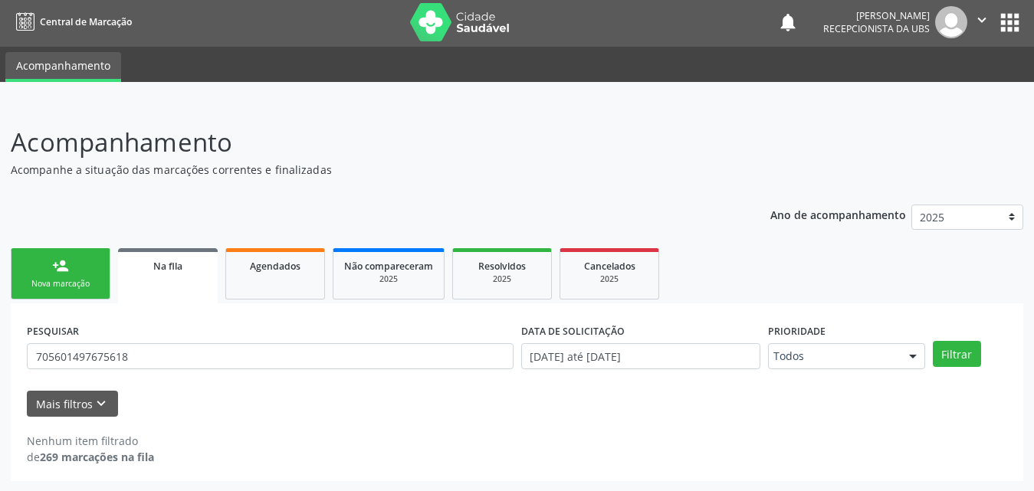
scroll to position [3, 0]
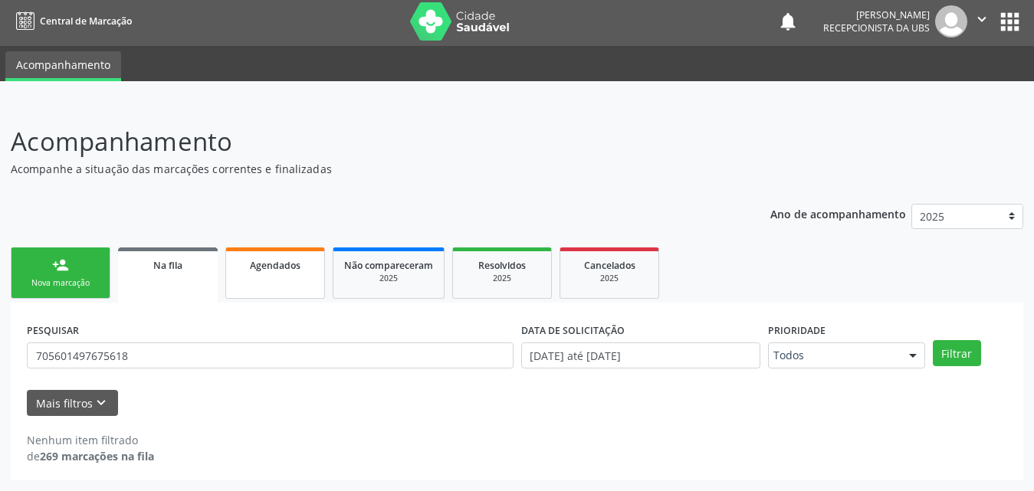
click at [285, 274] on link "Agendados" at bounding box center [275, 273] width 100 height 51
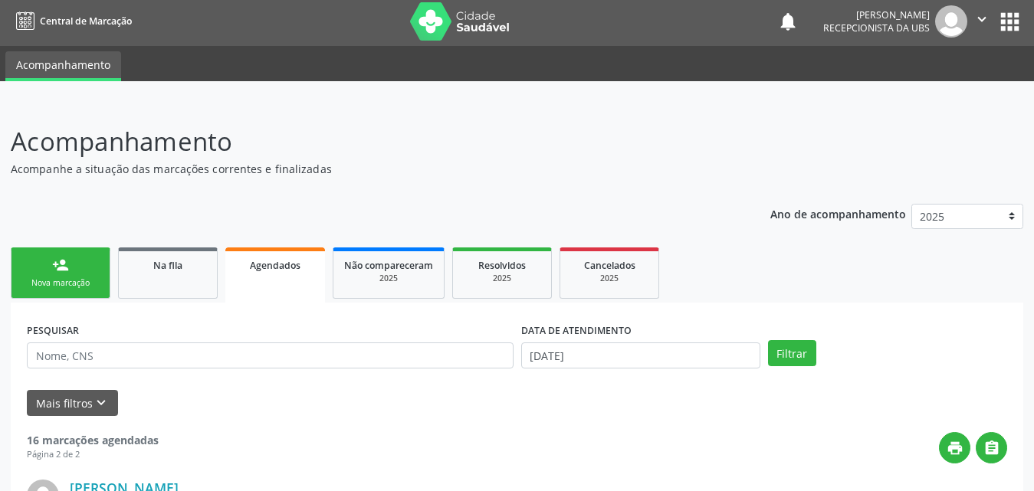
click at [285, 274] on link "Agendados" at bounding box center [275, 275] width 100 height 55
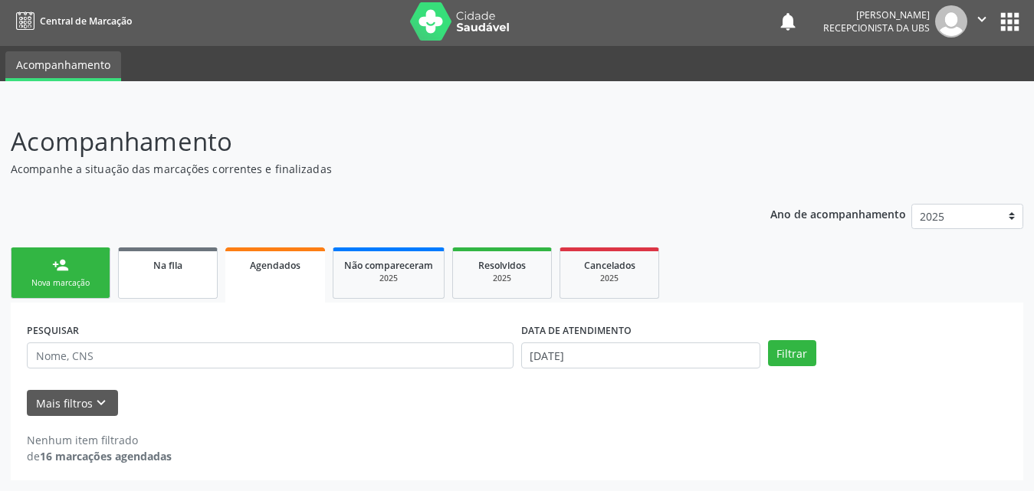
click at [169, 270] on span "Na fila" at bounding box center [167, 265] width 29 height 13
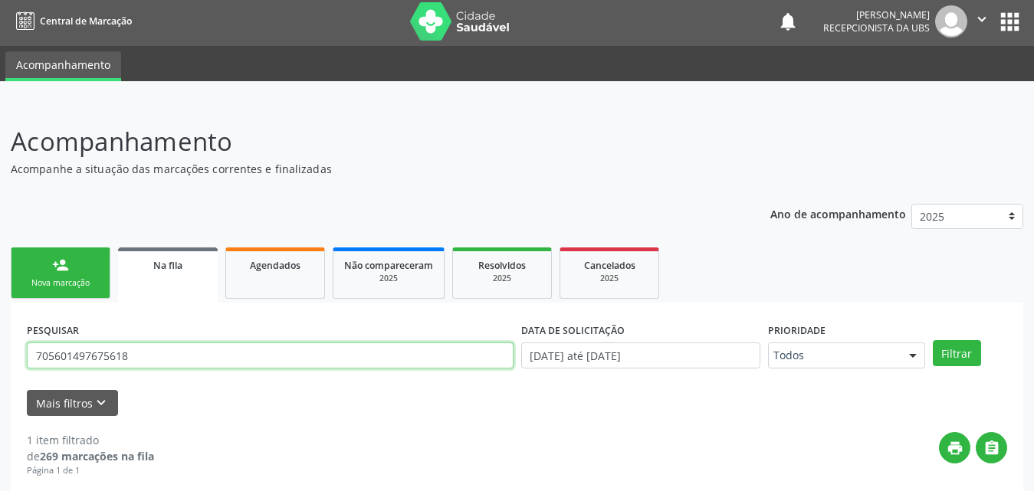
click at [428, 349] on input "705601497675618" at bounding box center [270, 356] width 487 height 26
type input "7"
click at [933, 340] on button "Filtrar" at bounding box center [957, 353] width 48 height 26
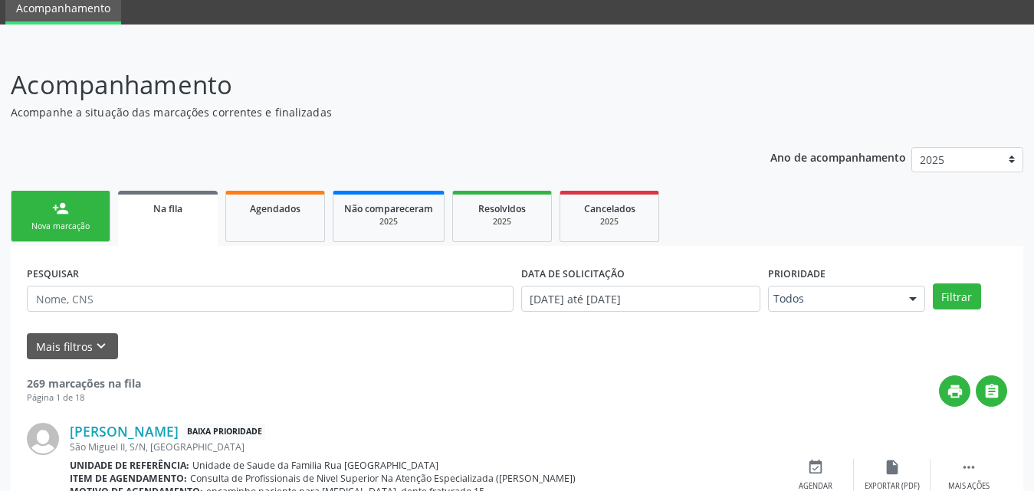
scroll to position [156, 0]
